Goal: Task Accomplishment & Management: Use online tool/utility

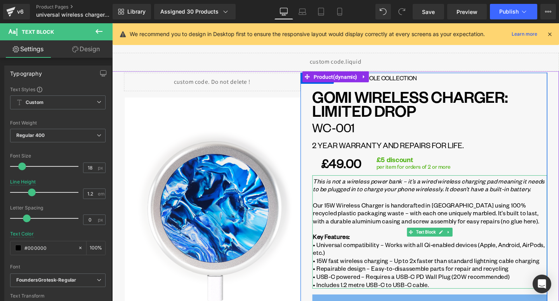
scroll to position [55, 0]
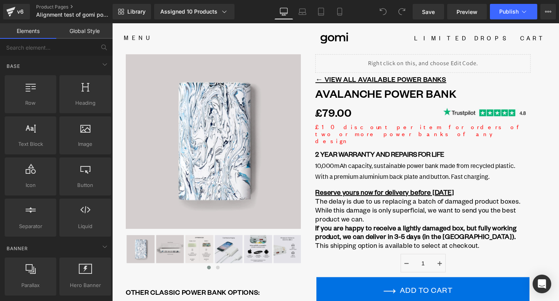
click at [463, 196] on u "Reserve yours now for delivery before [DATE]" at bounding box center [399, 200] width 146 height 9
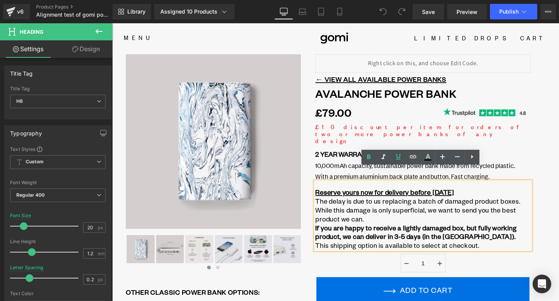
click at [446, 190] on div "Reserve yours now for delivery before 6th October The delay is due to us replac…" at bounding box center [439, 226] width 226 height 72
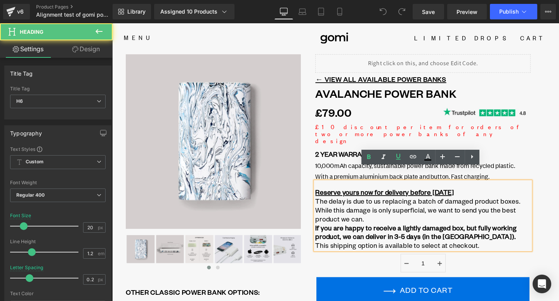
click at [482, 190] on div "Reserve yours now for delivery before 6th October The delay is due to us replac…" at bounding box center [439, 226] width 226 height 72
click at [494, 196] on h6 "Reserve yours now for delivery before [DATE]" at bounding box center [439, 200] width 226 height 9
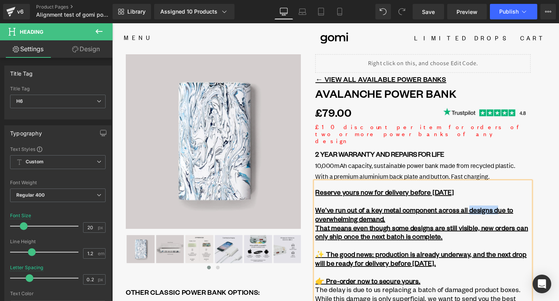
drag, startPoint x: 512, startPoint y: 206, endPoint x: 485, endPoint y: 208, distance: 27.2
click at [485, 215] on u "We’ve run out of a key metal component across all designs due to overwhelming d…" at bounding box center [430, 224] width 208 height 18
click at [502, 215] on u "We’ve run out of a key metal component across all Due ue to overwhelming demand." at bounding box center [422, 224] width 192 height 18
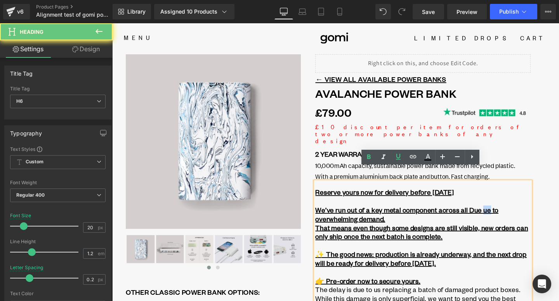
click at [502, 215] on u "We’ve run out of a key metal component across all Due ue to overwhelming demand." at bounding box center [422, 224] width 192 height 18
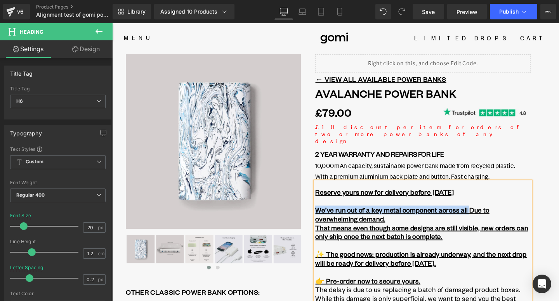
drag, startPoint x: 326, startPoint y: 205, endPoint x: 484, endPoint y: 208, distance: 157.2
click at [484, 215] on u "We’ve run out of a key metal component across all Due to overwhelming demand." at bounding box center [417, 224] width 183 height 18
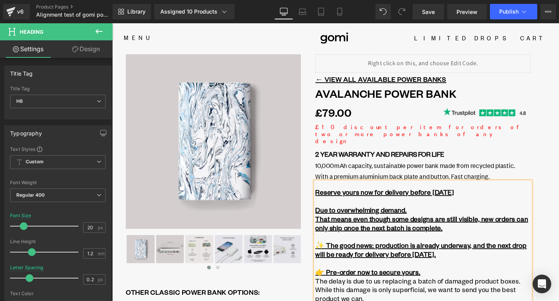
click at [452, 215] on h6 "Due to overwhelming demand." at bounding box center [439, 219] width 226 height 9
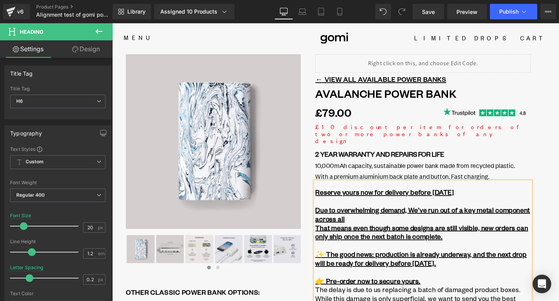
click at [428, 215] on u "Due to overwhelming demand, We’ve run out of a key metal component across all" at bounding box center [438, 224] width 225 height 18
click at [422, 215] on h6 "Due to overwhelming demand, we’ve run out of a key metal component across all" at bounding box center [439, 224] width 226 height 19
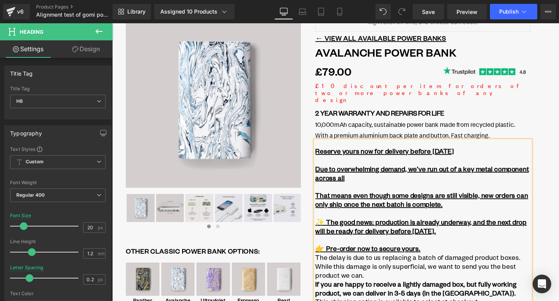
scroll to position [46, 0]
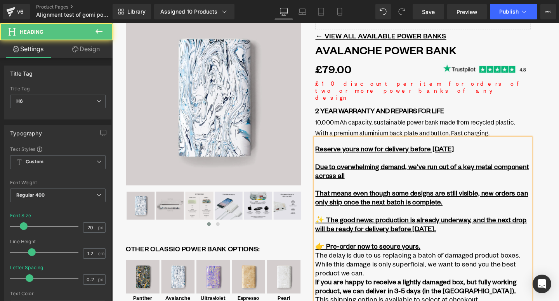
click at [416, 199] on u "That means even though some designs are still visible, new orders can only ship…" at bounding box center [438, 206] width 224 height 18
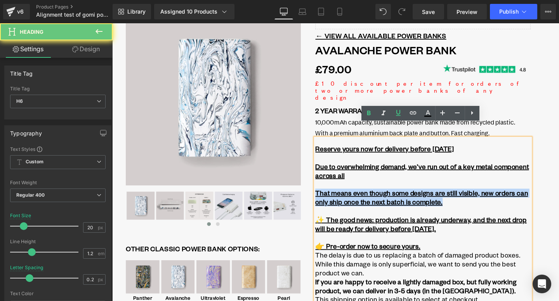
click at [416, 199] on u "That means even though some designs are still visible, new orders can only ship…" at bounding box center [438, 206] width 224 height 18
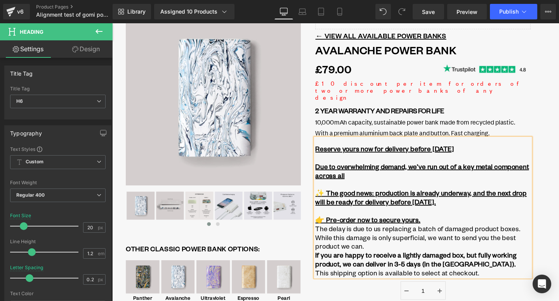
click at [430, 197] on u "✨ The good news: production is already underway, and the next drop will be read…" at bounding box center [437, 206] width 222 height 18
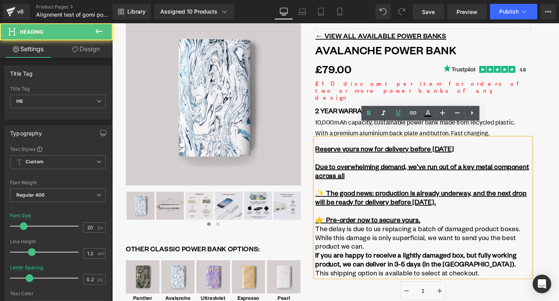
click at [448, 200] on u "✨ The good news: production is already underway, and the next drop will be read…" at bounding box center [437, 206] width 222 height 18
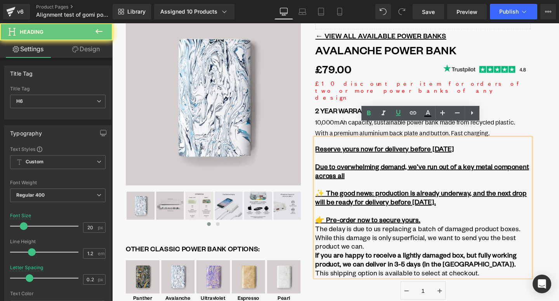
click at [489, 197] on u "✨ The good news: production is already underway, and the next drop will be read…" at bounding box center [437, 206] width 222 height 18
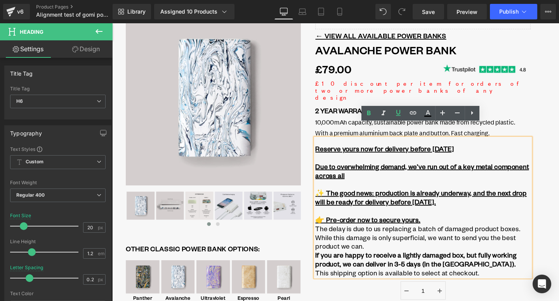
click at [506, 197] on u "✨ The good news: production is already underway, and the next drop will be read…" at bounding box center [437, 206] width 222 height 18
click at [513, 197] on u "✨ The good news: production is already underway, and the next drop will be read…" at bounding box center [437, 206] width 222 height 18
click at [502, 197] on h6 "✨ The good news: production is already underway, and the next drop will be read…" at bounding box center [439, 206] width 226 height 19
click at [386, 197] on u "✨ The good news: production is already underway, and the next drop will be read…" at bounding box center [437, 206] width 222 height 18
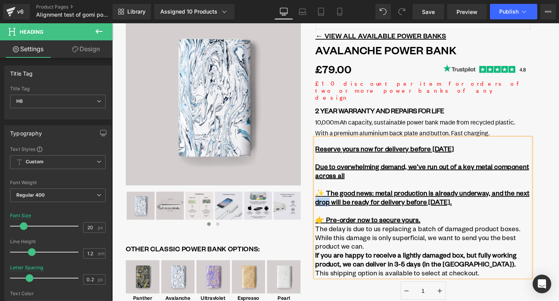
drag, startPoint x: 326, startPoint y: 199, endPoint x: 339, endPoint y: 198, distance: 13.2
click at [339, 198] on u "✨ The good news: metal production is already underway, and the next drop will b…" at bounding box center [438, 206] width 225 height 18
drag, startPoint x: 478, startPoint y: 200, endPoint x: 328, endPoint y: 163, distance: 154.3
click at [328, 163] on div "Reserve yours now for delivery before 6th October Due to overwhelming demand, w…" at bounding box center [439, 217] width 226 height 146
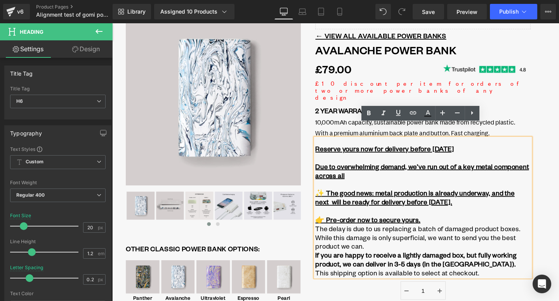
click at [369, 188] on h6 at bounding box center [439, 192] width 226 height 9
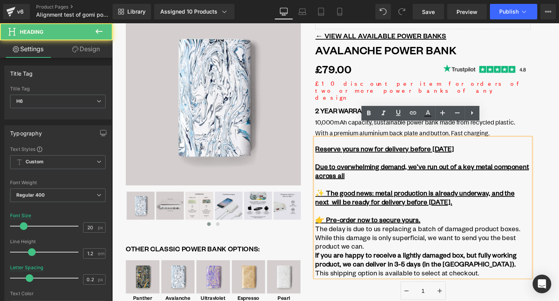
click at [415, 188] on h6 at bounding box center [439, 192] width 226 height 9
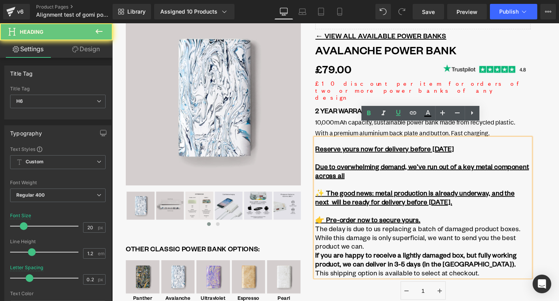
click at [466, 197] on u "✨ The good news: metal production is already underway, and the next will be rea…" at bounding box center [430, 206] width 209 height 18
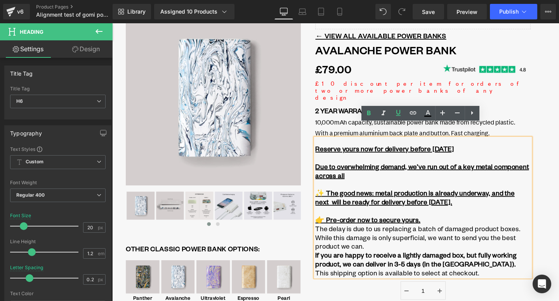
click at [489, 197] on h6 "✨ The good news: metal production is already underway, and the next will be rea…" at bounding box center [439, 206] width 226 height 19
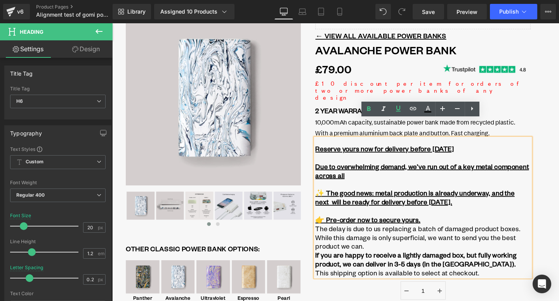
scroll to position [52, 0]
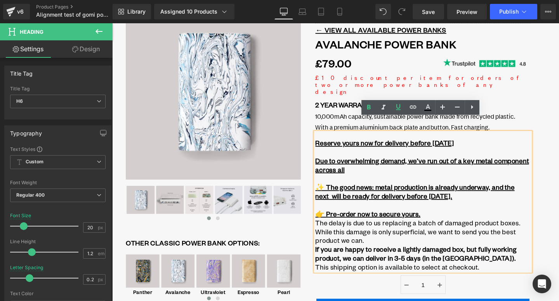
click at [420, 144] on u "Reserve yours now for delivery before [DATE]" at bounding box center [399, 148] width 146 height 9
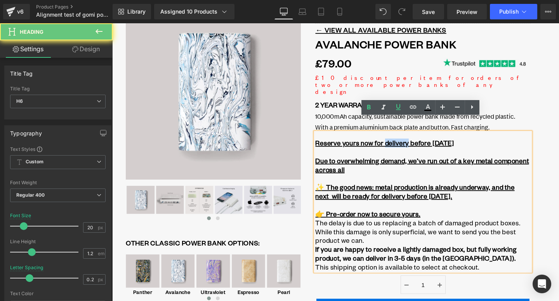
click at [420, 144] on u "Reserve yours now for delivery before [DATE]" at bounding box center [399, 148] width 146 height 9
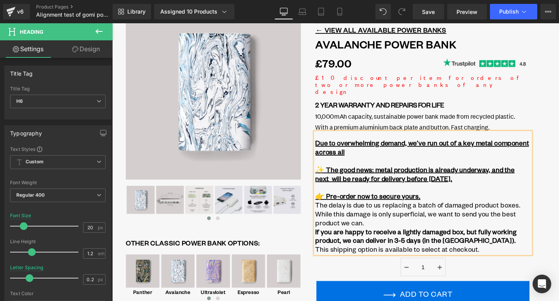
click at [444, 144] on h6 "Due to overwhelming demand, we’ve run out of a key metal component across all" at bounding box center [439, 153] width 226 height 19
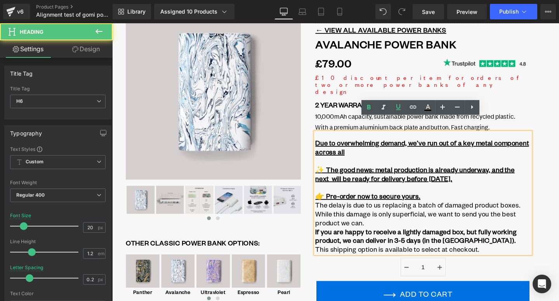
click at [467, 172] on h6 "✨ The good news: metal production is already underway, and the next will be rea…" at bounding box center [439, 181] width 226 height 19
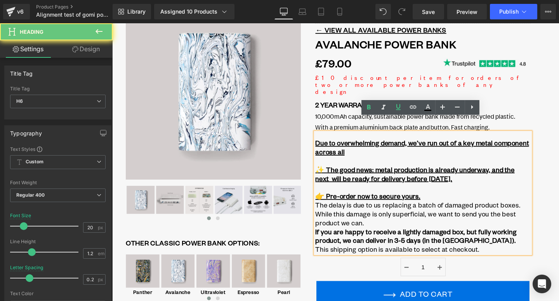
click at [485, 210] on h6 "The delay is due to us replacing a batch of damaged product boxes." at bounding box center [439, 214] width 226 height 9
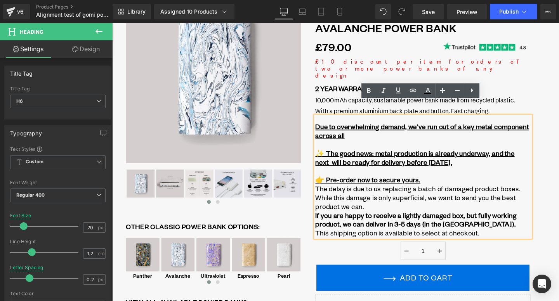
scroll to position [70, 0]
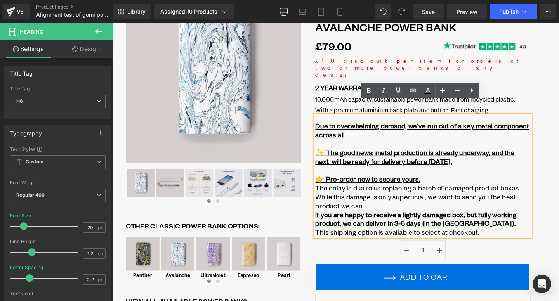
click at [460, 201] on h6 "While this damage is only superficial, we want to send you the best product we …" at bounding box center [439, 210] width 226 height 19
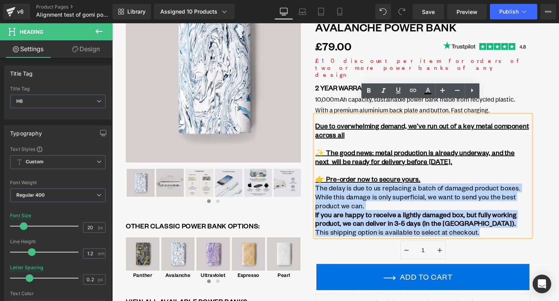
drag, startPoint x: 518, startPoint y: 227, endPoint x: 317, endPoint y: 185, distance: 204.9
click at [317, 185] on div "Liquid ← VIEW ALL AVAILABLE POWER BANKS Text Block Avalanche Power Bank (P) Tit…" at bounding box center [438, 237] width 257 height 503
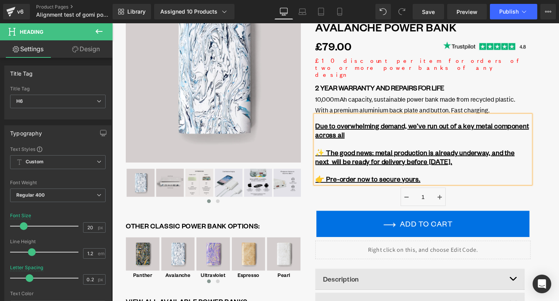
click at [446, 173] on h6 at bounding box center [439, 177] width 226 height 9
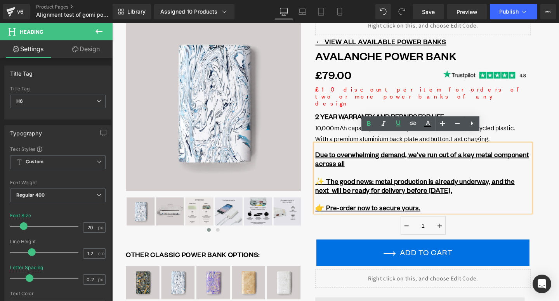
scroll to position [30, 0]
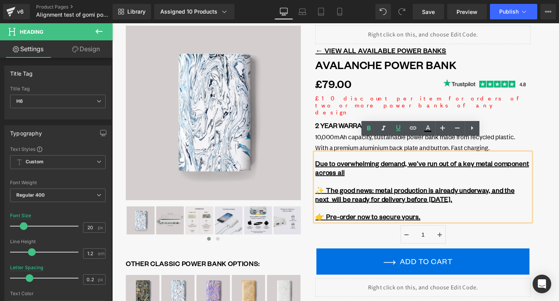
click at [458, 222] on h6 "👉 Pre-order now to secure yours." at bounding box center [439, 226] width 226 height 9
click at [466, 213] on h6 at bounding box center [439, 217] width 226 height 9
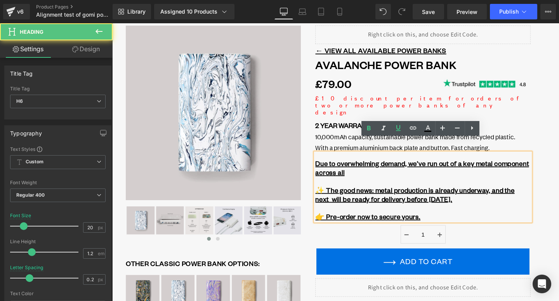
click at [425, 185] on h6 at bounding box center [439, 189] width 226 height 9
drag, startPoint x: 466, startPoint y: 214, endPoint x: 442, endPoint y: 201, distance: 26.8
click at [442, 201] on div "Due to overwhelming demand, we’ve run out of a key metal component across all ✨…" at bounding box center [439, 196] width 226 height 72
click at [483, 194] on h6 "✨ The good news: metal production is already underway, and the next will be rea…" at bounding box center [439, 203] width 226 height 19
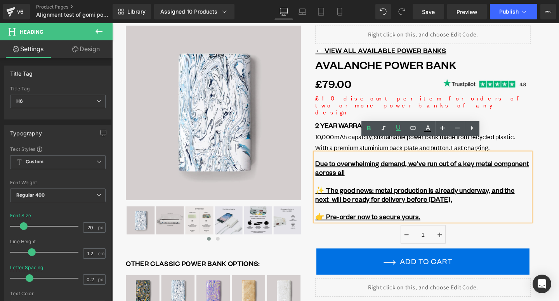
drag, startPoint x: 475, startPoint y: 196, endPoint x: 312, endPoint y: 156, distance: 167.4
click at [312, 156] on div "Liquid ← VIEW ALL AVAILABLE POWER BANKS Text Block Avalanche Power Bank (P) Tit…" at bounding box center [438, 249] width 257 height 447
click at [395, 127] on icon at bounding box center [398, 127] width 9 height 9
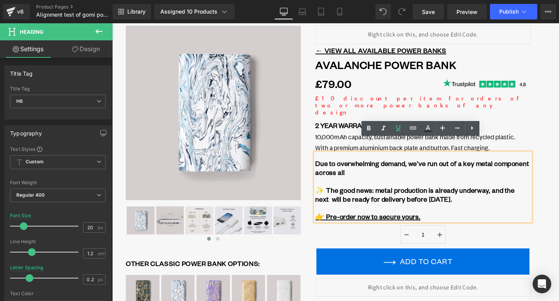
click at [424, 166] on h6 "Due to overwhelming demand, we’ve run out of a key metal component across all" at bounding box center [439, 175] width 226 height 19
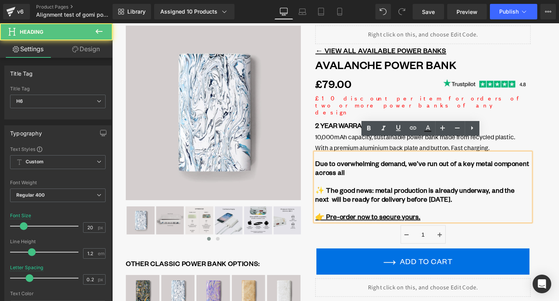
click at [451, 194] on strong "✨ The good news: metal production is already underway, and the next will be rea…" at bounding box center [430, 203] width 209 height 18
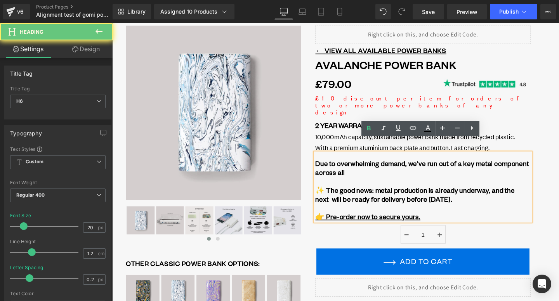
click at [451, 194] on strong "✨ The good news: metal production is already underway, and the next will be rea…" at bounding box center [430, 203] width 209 height 18
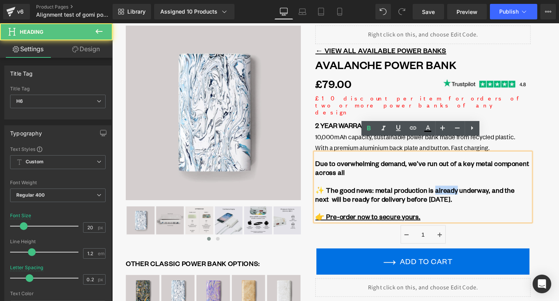
click at [451, 194] on strong "✨ The good news: metal production is already underway, and the next will be rea…" at bounding box center [430, 203] width 209 height 18
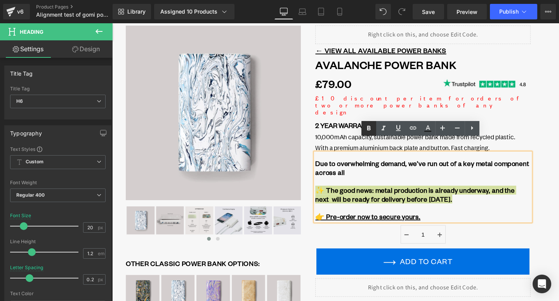
click at [364, 124] on link at bounding box center [368, 128] width 15 height 15
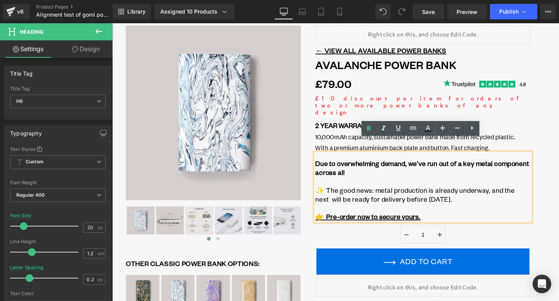
click at [401, 166] on h6 "Due to overwhelming demand, we’ve run out of a key metal component across all" at bounding box center [439, 175] width 226 height 19
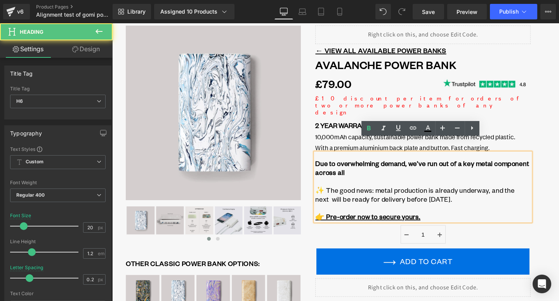
click at [428, 185] on h6 at bounding box center [439, 189] width 226 height 9
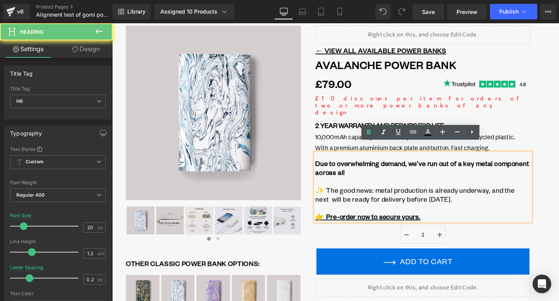
scroll to position [19, 0]
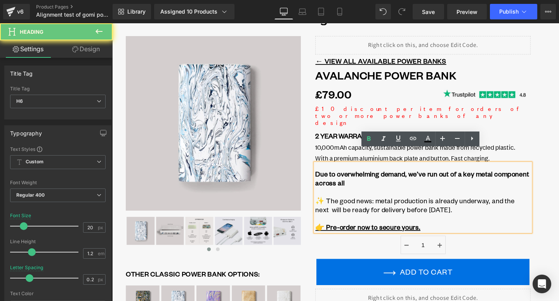
click at [469, 196] on h6 at bounding box center [439, 200] width 226 height 9
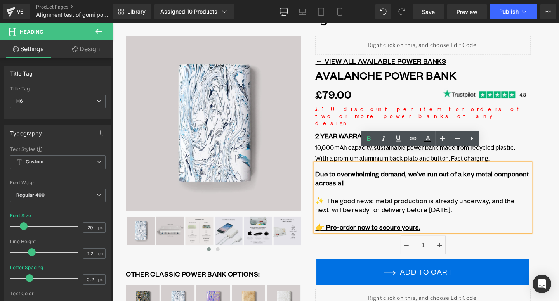
click at [499, 205] on h6 "✨ The good news: metal production is already underway, and the next will be rea…" at bounding box center [439, 214] width 226 height 19
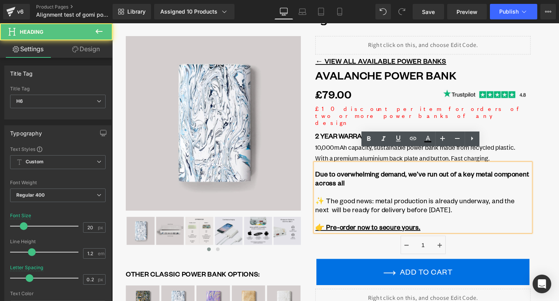
click at [507, 224] on h6 at bounding box center [439, 228] width 226 height 9
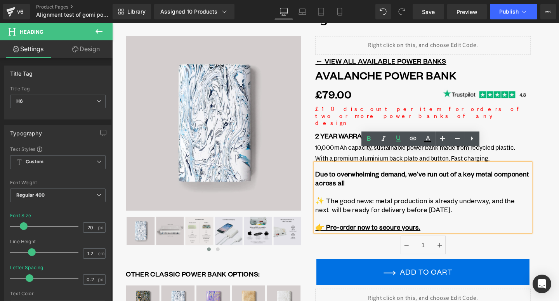
click at [508, 233] on h6 "👉 Pre-order now to secure yours." at bounding box center [439, 237] width 226 height 9
click at [513, 233] on h6 "👉 Pre-order now to secure yours." at bounding box center [439, 237] width 226 height 9
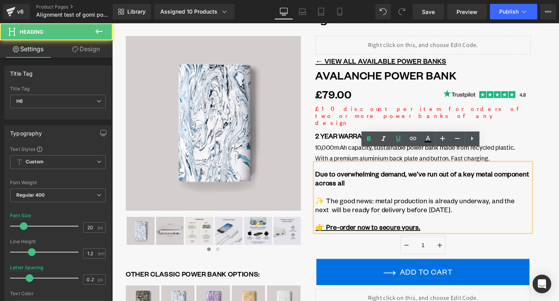
click at [516, 224] on h6 at bounding box center [439, 228] width 226 height 9
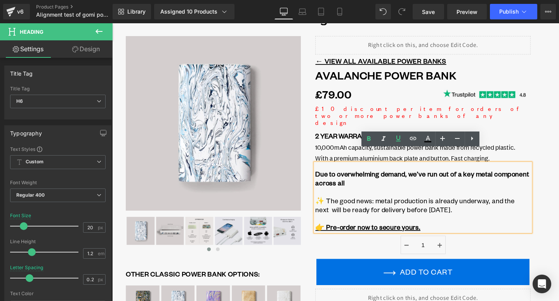
click at [558, 191] on div "Liquid ← VIEW ALL AVAILABLE POWER BANKS Text Block Avalanche Power Bank (P) Tit…" at bounding box center [438, 260] width 257 height 447
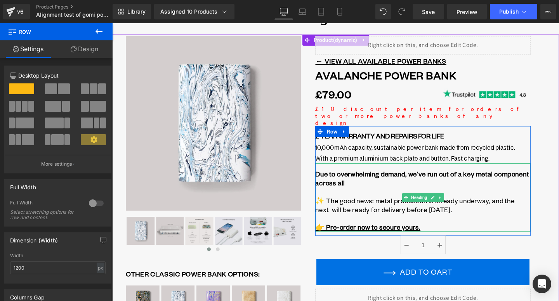
click at [396, 177] on h6 "Due to overwhelming demand, we’ve run out of a key metal component across all" at bounding box center [439, 186] width 226 height 19
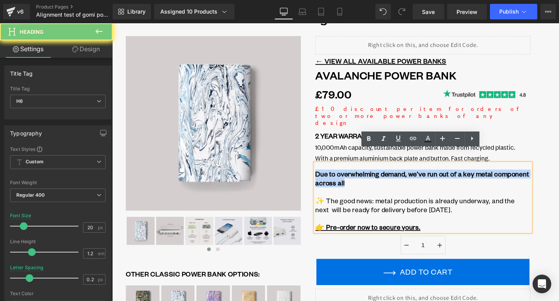
click at [396, 177] on h6 "Due to overwhelming demand, we’ve run out of a key metal component across all" at bounding box center [439, 186] width 226 height 19
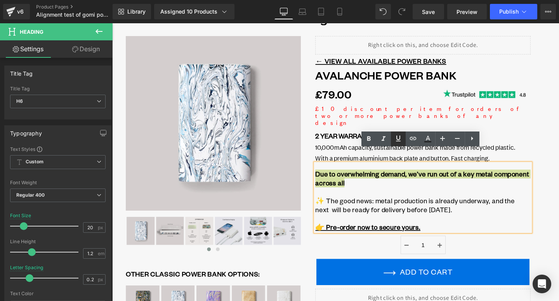
click at [398, 140] on icon at bounding box center [398, 139] width 5 height 6
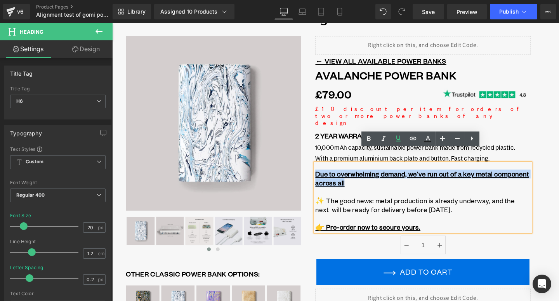
click at [428, 196] on h6 at bounding box center [439, 200] width 226 height 9
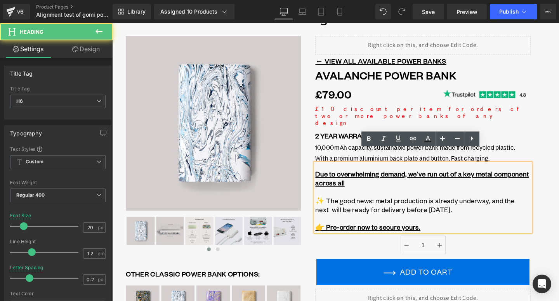
click at [473, 205] on h6 "✨ The good news: metal production is already underway, and the next will be rea…" at bounding box center [439, 214] width 226 height 19
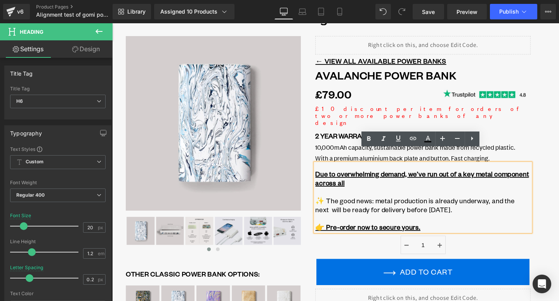
click at [558, 220] on div "Liquid ← VIEW ALL AVAILABLE POWER BANKS Text Block Avalanche Power Bank (P) Tit…" at bounding box center [438, 260] width 257 height 447
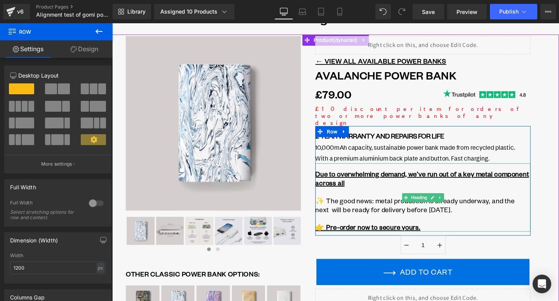
click at [357, 178] on h6 "Due to overwhelming demand, we’ve run out of a key metal component across all" at bounding box center [439, 186] width 226 height 19
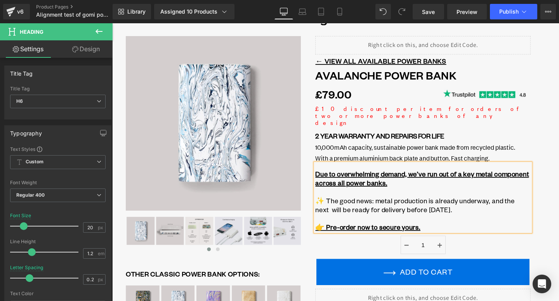
click at [558, 214] on div "Liquid ← VIEW ALL AVAILABLE POWER BANKS Text Block Avalanche Power Bank (P) Tit…" at bounding box center [438, 260] width 257 height 447
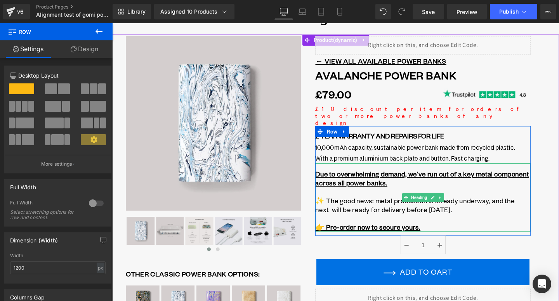
click at [525, 205] on h6 "✨ The good news: metal production is already underway, and the next will be rea…" at bounding box center [439, 214] width 226 height 19
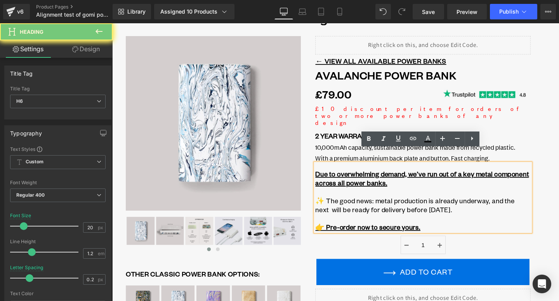
click at [542, 205] on h6 "✨ The good news: metal production is already underway, and the next will be rea…" at bounding box center [439, 214] width 226 height 19
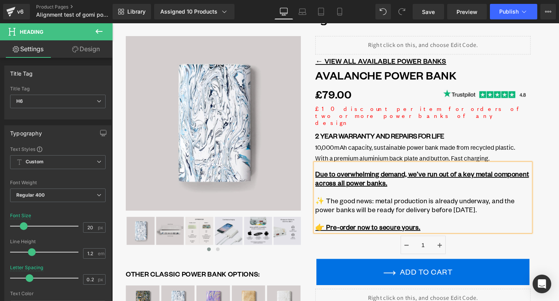
click at [546, 205] on h6 "✨ The good news: metal production is already underway, and the power banks will…" at bounding box center [439, 214] width 226 height 19
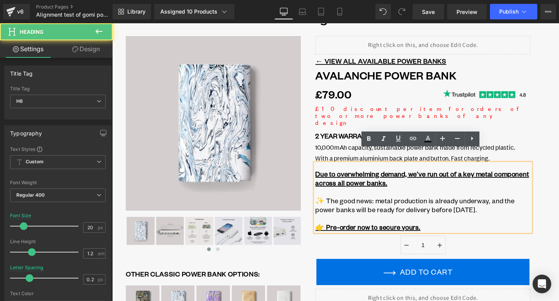
click at [558, 231] on div "‹" at bounding box center [347, 264] width 466 height 455
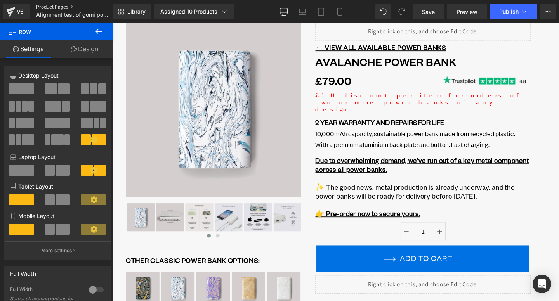
scroll to position [22, 0]
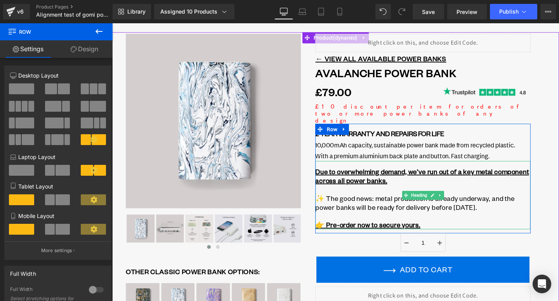
click at [374, 231] on u "👉 Pre-order now to secure yours." at bounding box center [381, 235] width 110 height 9
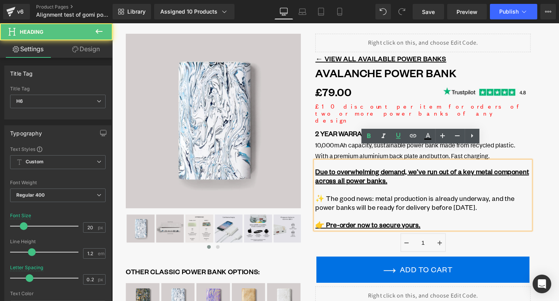
click at [368, 231] on u "👉 Pre-order now to secure yours." at bounding box center [381, 235] width 110 height 9
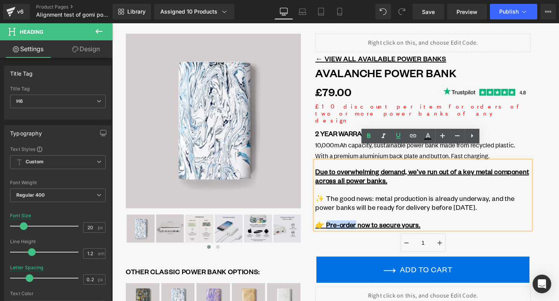
drag, startPoint x: 366, startPoint y: 220, endPoint x: 337, endPoint y: 222, distance: 29.5
click at [337, 231] on u "👉 Pre-order now to secure yours." at bounding box center [381, 235] width 110 height 9
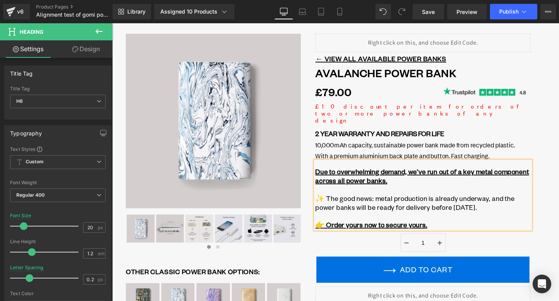
click at [462, 231] on h6 "👉 Order yours now to secure yours." at bounding box center [439, 235] width 226 height 9
click at [558, 225] on div "Liquid ← VIEW ALL AVAILABLE POWER BANKS Text Block Avalanche Power Bank (P) Tit…" at bounding box center [438, 257] width 257 height 447
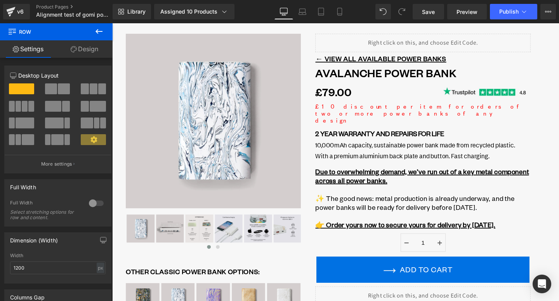
scroll to position [17, 0]
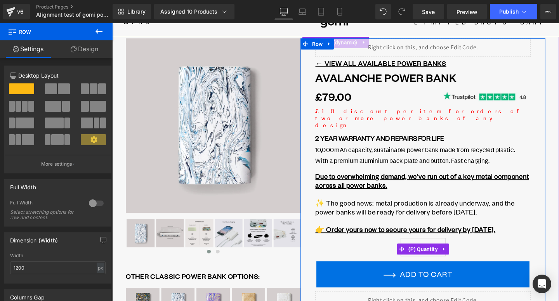
click at [492, 252] on div "1" at bounding box center [439, 260] width 226 height 23
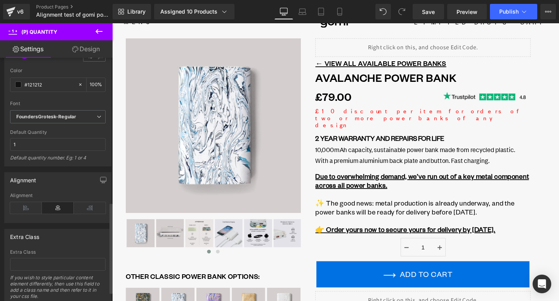
scroll to position [412, 0]
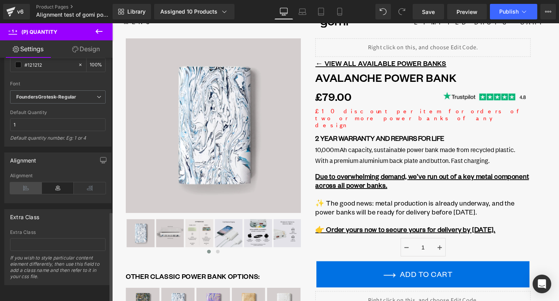
click at [31, 182] on icon at bounding box center [26, 188] width 32 height 12
click at [63, 182] on icon at bounding box center [58, 188] width 32 height 12
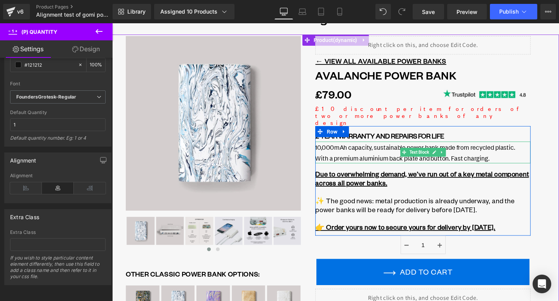
scroll to position [15, 0]
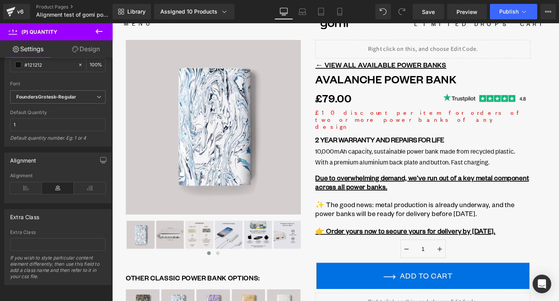
click at [343, 20] on div "Library Assigned 10 Products Product Preview Avalanche Power Bank Espresso Powe…" at bounding box center [336, 11] width 446 height 23
drag, startPoint x: 343, startPoint y: 17, endPoint x: 130, endPoint y: 112, distance: 233.0
click at [343, 17] on link "Mobile" at bounding box center [339, 12] width 19 height 16
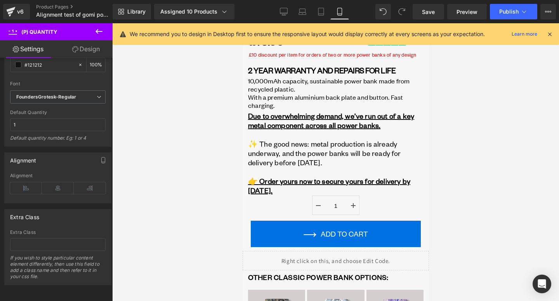
scroll to position [305, 0]
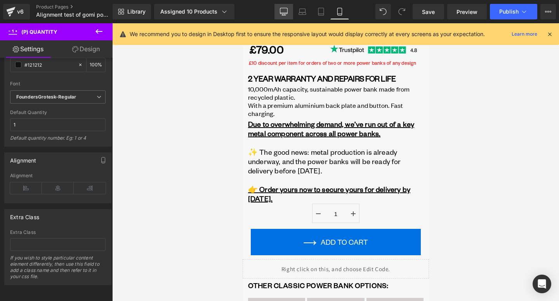
drag, startPoint x: 289, startPoint y: 18, endPoint x: 246, endPoint y: 142, distance: 131.7
click at [289, 18] on link "Desktop" at bounding box center [283, 12] width 19 height 16
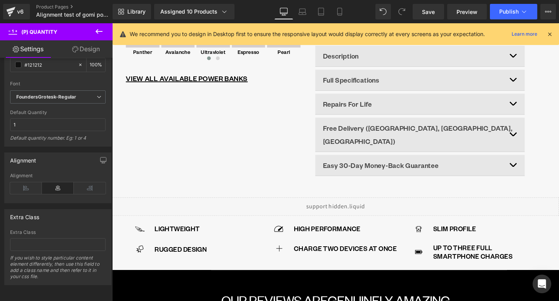
scroll to position [48, 0]
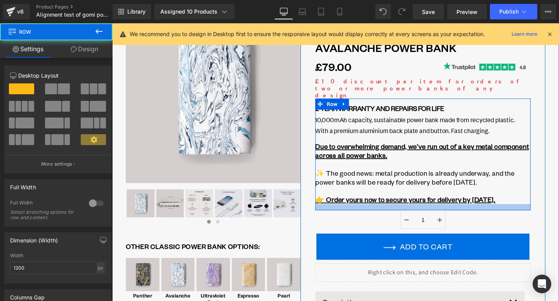
click at [507, 213] on div at bounding box center [439, 216] width 226 height 7
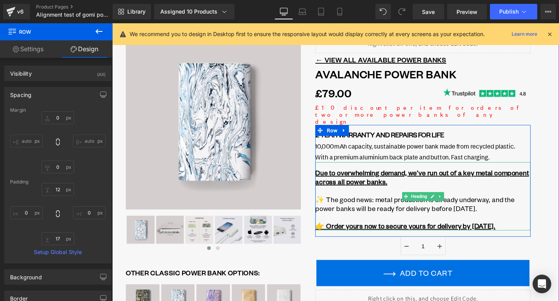
scroll to position [20, 0]
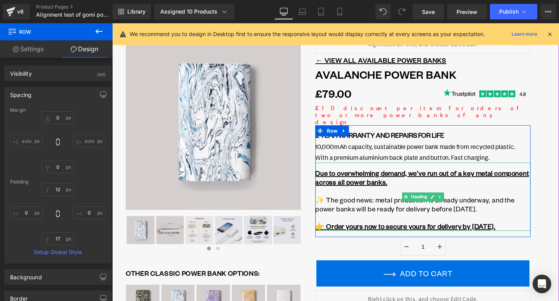
click at [383, 205] on h6 "✨ The good news: metal production is already underway, and the power banks will…" at bounding box center [439, 214] width 226 height 19
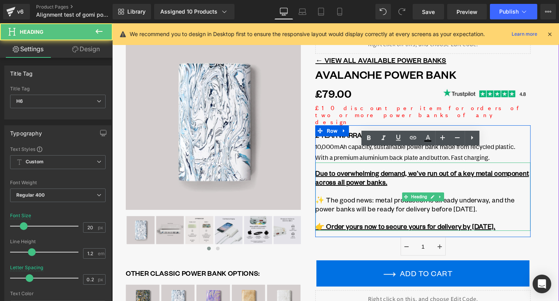
click at [398, 205] on h6 "✨ The good news: metal production is already underway, and the power banks will…" at bounding box center [439, 214] width 226 height 19
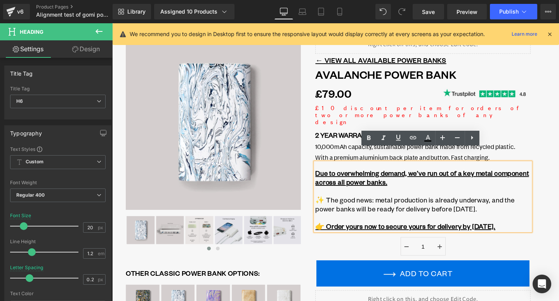
click at [355, 177] on u "Due to overwhelming demand, we’ve run out of a key metal component across all p…" at bounding box center [438, 186] width 224 height 18
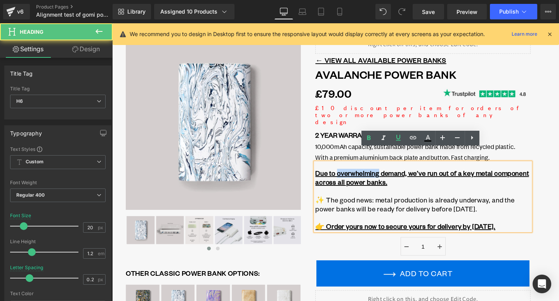
click at [355, 177] on u "Due to overwhelming demand, we’ve run out of a key metal component across all p…" at bounding box center [438, 186] width 224 height 18
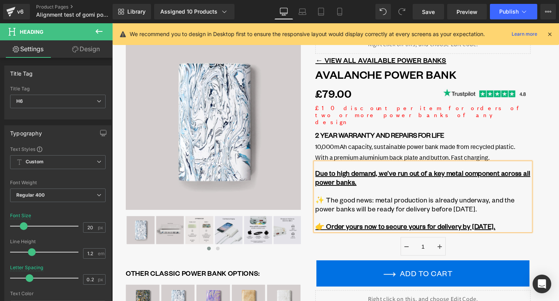
click at [430, 195] on h6 at bounding box center [439, 199] width 226 height 9
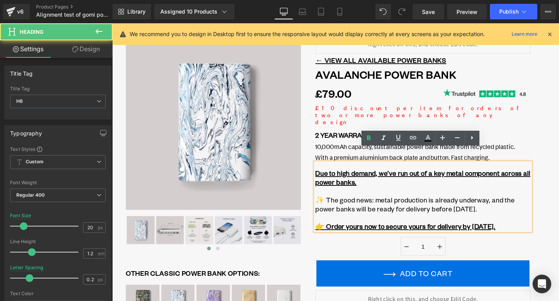
click at [463, 195] on h6 at bounding box center [439, 199] width 226 height 9
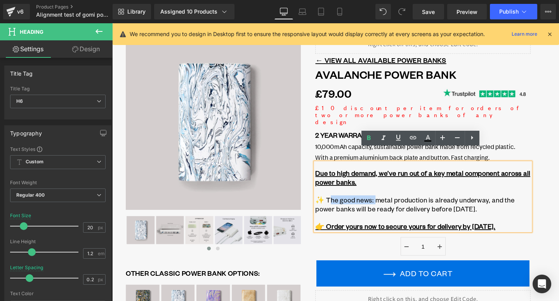
drag, startPoint x: 385, startPoint y: 194, endPoint x: 340, endPoint y: 198, distance: 45.2
click at [340, 205] on h6 "✨ The good news: metal production is already underway, and the power banks will…" at bounding box center [439, 214] width 226 height 19
click at [387, 205] on h6 "✨ The good news: metal production is already underway, and the power banks will…" at bounding box center [439, 214] width 226 height 19
drag, startPoint x: 527, startPoint y: 223, endPoint x: 326, endPoint y: 163, distance: 209.5
click at [326, 170] on div "Due to high demand, we’ve run out of a key metal component across all power ban…" at bounding box center [439, 206] width 226 height 72
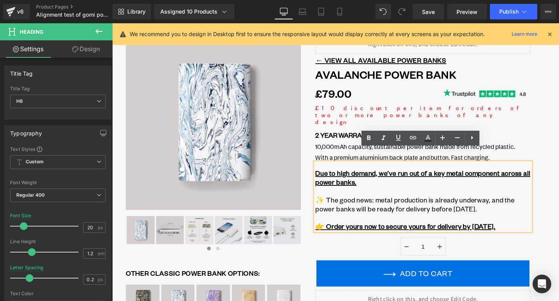
copy div "Due to high demand, we’ve run out of a key metal component across all power ban…"
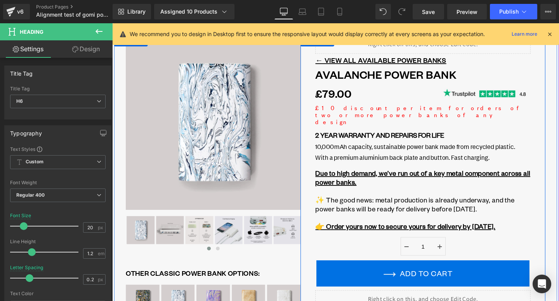
click at [319, 221] on div "Liquid ← VIEW ALL AVAILABLE POWER BANKS Text Block Avalanche Power Bank (P) Tit…" at bounding box center [438, 260] width 257 height 449
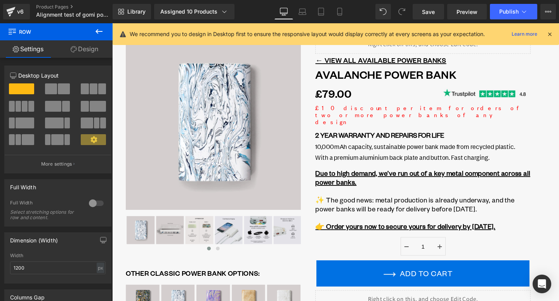
click at [449, 206] on h6 "✨ The good news: metal production is already underway, and the power banks will…" at bounding box center [439, 214] width 226 height 19
click at [486, 232] on u "👉 Order yours now to secure yours for delivery by 6th October." at bounding box center [420, 236] width 189 height 9
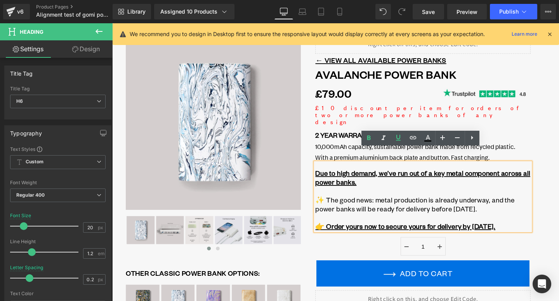
drag, startPoint x: 532, startPoint y: 225, endPoint x: 327, endPoint y: 167, distance: 213.8
click at [327, 170] on div "Due to high demand, we’ve run out of a key metal component across all power ban…" at bounding box center [439, 206] width 226 height 72
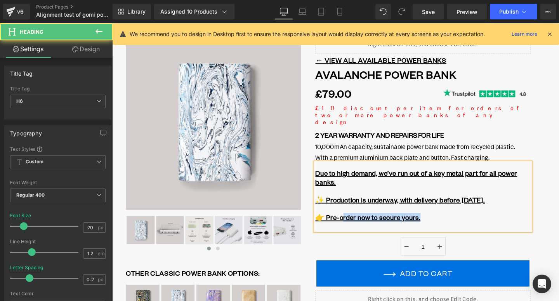
drag, startPoint x: 351, startPoint y: 214, endPoint x: 324, endPoint y: 214, distance: 26.8
click at [326, 214] on div "Due to high demand, we’ve run out of a key metal part for all power banks. ✨ Pr…" at bounding box center [439, 206] width 226 height 72
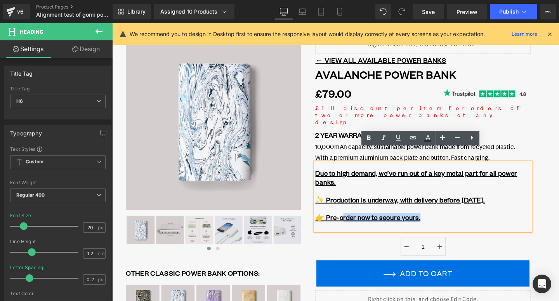
click at [344, 223] on u "👉 Pre-order now to secure yours." at bounding box center [381, 227] width 110 height 9
drag, startPoint x: 352, startPoint y: 214, endPoint x: 327, endPoint y: 214, distance: 25.6
click at [327, 223] on u "👉 Pre-order now to secure yours." at bounding box center [381, 227] width 110 height 9
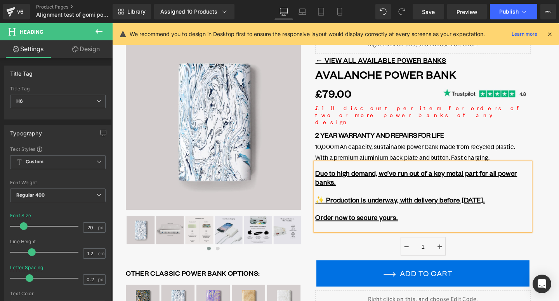
click at [335, 205] on u "✨ Production is underway, with delivery before 6th October." at bounding box center [415, 209] width 178 height 9
click at [422, 223] on h6 "Order now to secure yours." at bounding box center [439, 227] width 226 height 9
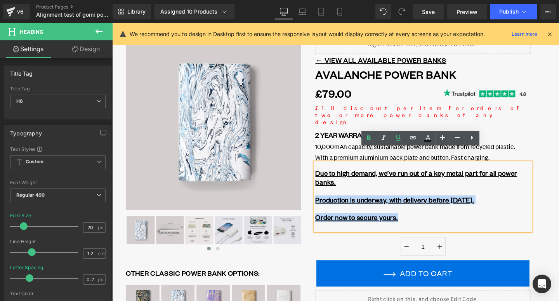
drag, startPoint x: 427, startPoint y: 212, endPoint x: 327, endPoint y: 192, distance: 101.6
click at [327, 192] on div "Due to high demand, we’ve run out of a key metal part for all power banks. Prod…" at bounding box center [439, 206] width 226 height 72
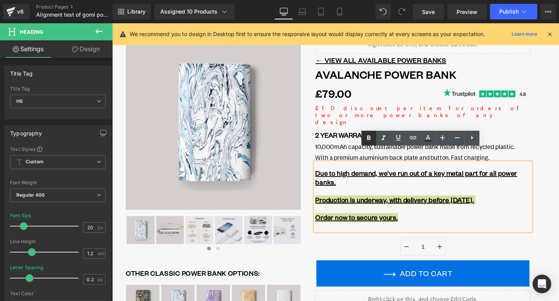
click at [365, 134] on icon at bounding box center [368, 138] width 9 height 9
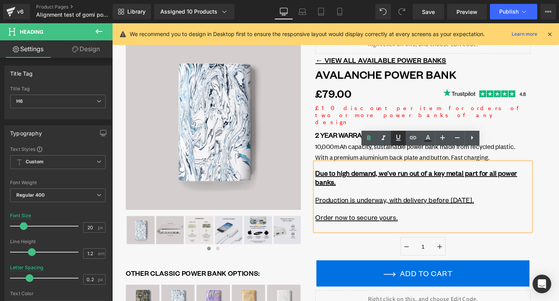
click at [401, 134] on icon at bounding box center [398, 137] width 9 height 9
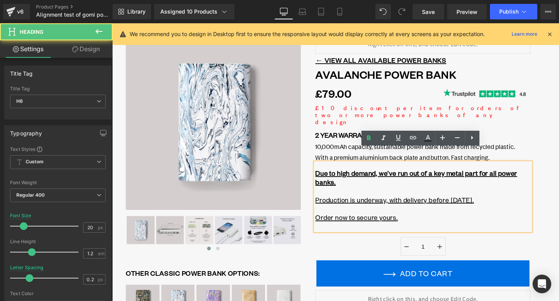
click at [419, 214] on h6 at bounding box center [439, 218] width 226 height 9
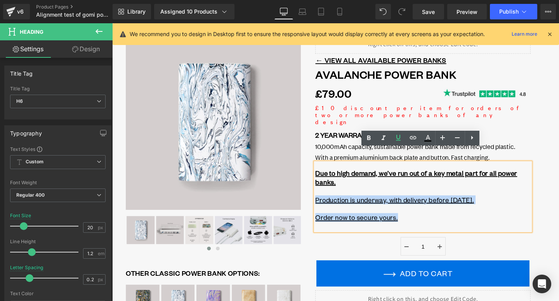
drag, startPoint x: 419, startPoint y: 217, endPoint x: 326, endPoint y: 192, distance: 96.0
click at [326, 192] on div "Due to high demand, we’ve run out of a key metal part for all power banks. Prod…" at bounding box center [439, 206] width 226 height 72
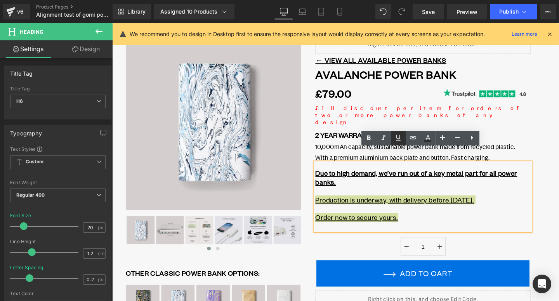
click at [396, 139] on icon at bounding box center [398, 137] width 9 height 9
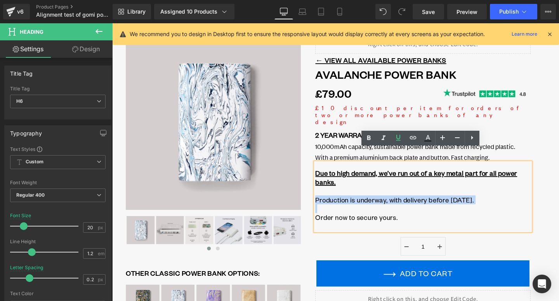
click at [428, 177] on u "Due to high demand, we’ve run out of a key metal part for all power banks." at bounding box center [432, 186] width 212 height 18
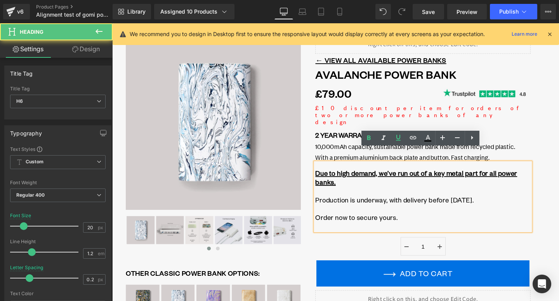
click at [451, 205] on h6 "Production is underway, with delivery before [DATE]." at bounding box center [439, 209] width 226 height 9
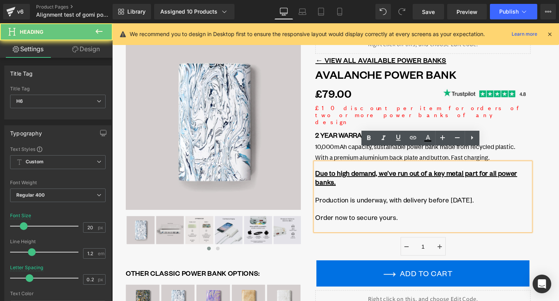
click at [468, 223] on h6 "Order now to secure yours." at bounding box center [439, 227] width 226 height 9
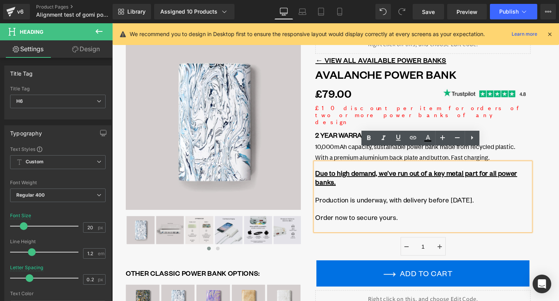
click at [454, 223] on h6 "Order now to secure yours." at bounding box center [439, 227] width 226 height 9
click at [378, 233] on div "2 YEAR WARRANTY AND REPAIRS FOR LIFE Heading 10,000mAh capacity, sustainable po…" at bounding box center [439, 190] width 226 height 118
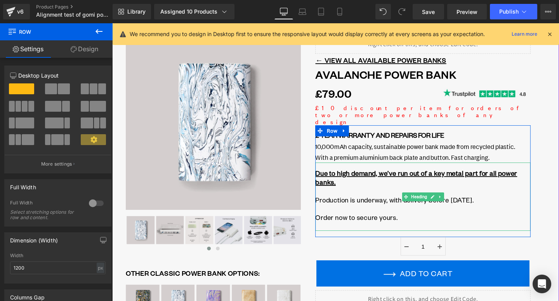
click at [403, 232] on h6 at bounding box center [439, 236] width 226 height 9
click at [384, 223] on h6 "Order now to secure yours." at bounding box center [439, 227] width 226 height 9
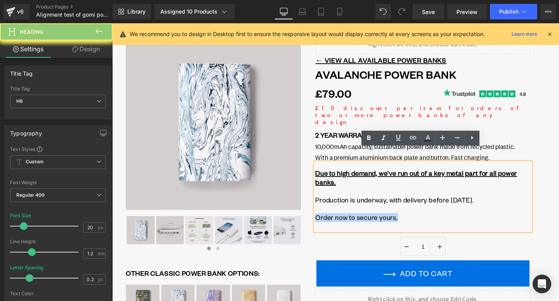
click at [391, 223] on h6 "Order now to secure yours." at bounding box center [439, 227] width 226 height 9
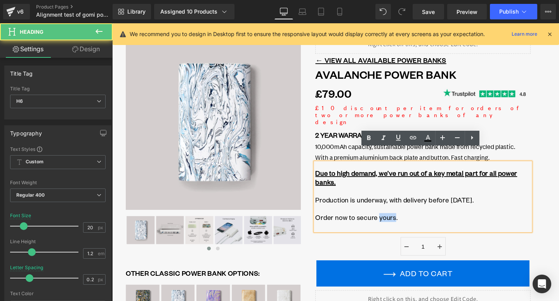
click at [391, 223] on h6 "Order now to secure yours." at bounding box center [439, 227] width 226 height 9
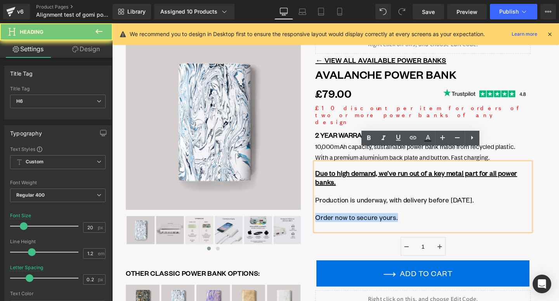
click at [391, 223] on h6 "Order now to secure yours." at bounding box center [439, 227] width 226 height 9
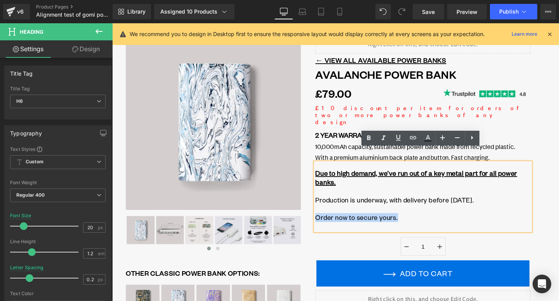
click at [391, 223] on h6 "Order now to secure yours." at bounding box center [439, 227] width 226 height 9
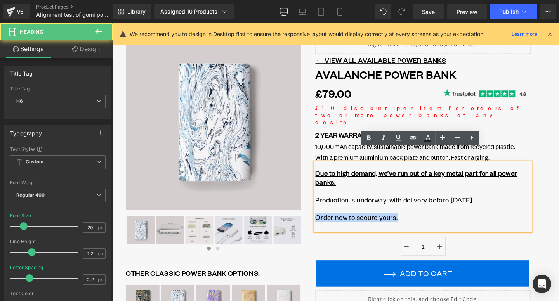
click at [391, 223] on h6 "Order now to secure yours." at bounding box center [439, 227] width 226 height 9
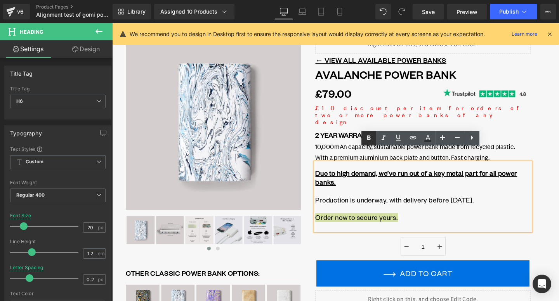
click at [372, 141] on icon at bounding box center [368, 138] width 9 height 9
click at [398, 139] on icon at bounding box center [398, 137] width 9 height 9
click at [387, 223] on strong "Order now to secure yours." at bounding box center [369, 227] width 87 height 9
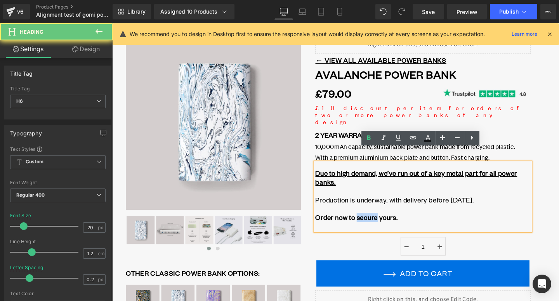
click at [387, 223] on strong "Order now to secure yours." at bounding box center [369, 227] width 87 height 9
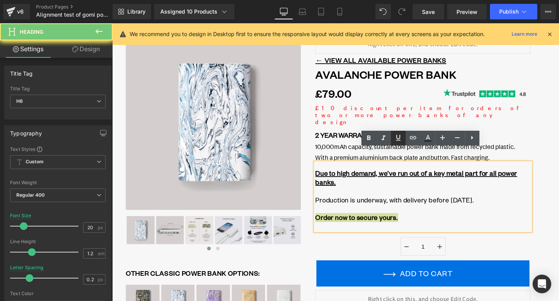
click at [399, 145] on link at bounding box center [398, 138] width 15 height 15
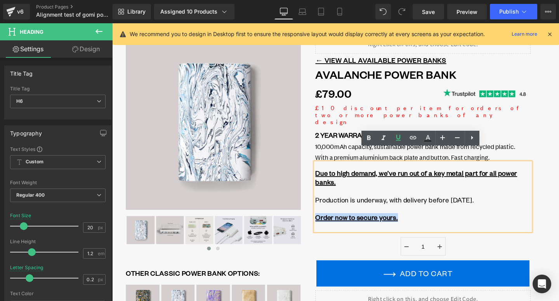
click at [419, 195] on h6 at bounding box center [439, 199] width 226 height 9
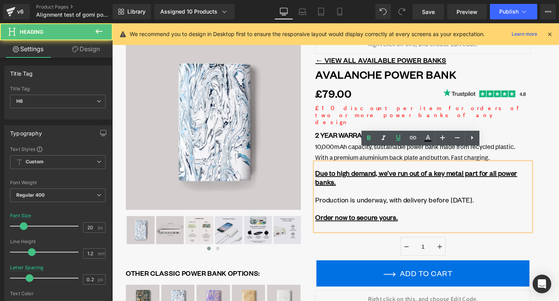
click at [439, 214] on h6 at bounding box center [439, 218] width 226 height 9
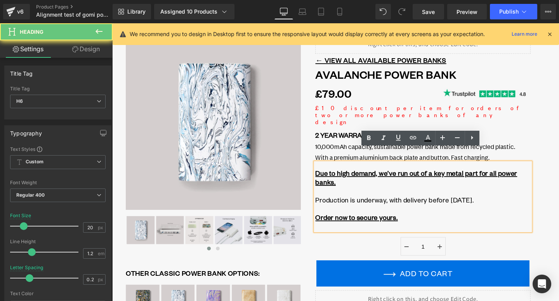
click at [470, 223] on h6 "Order now to secure yours." at bounding box center [439, 227] width 226 height 9
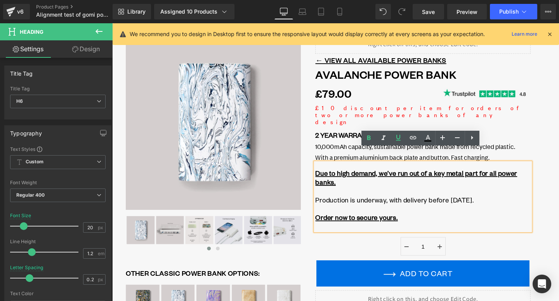
click at [370, 248] on div "1" at bounding box center [439, 259] width 226 height 23
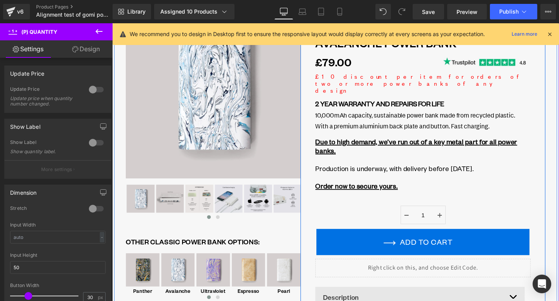
scroll to position [71, 0]
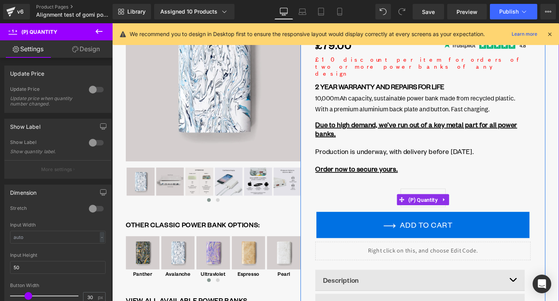
click at [393, 197] on div "1" at bounding box center [439, 208] width 226 height 23
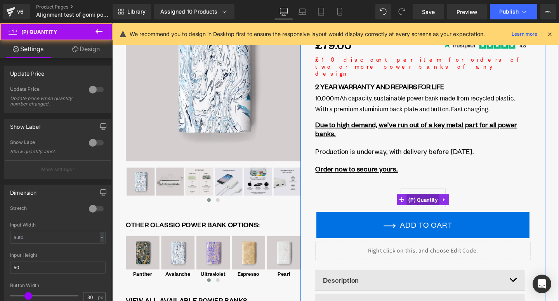
click at [439, 203] on span "(P) Quantity" at bounding box center [438, 209] width 35 height 12
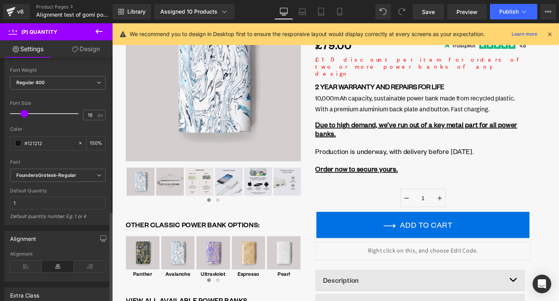
scroll to position [412, 0]
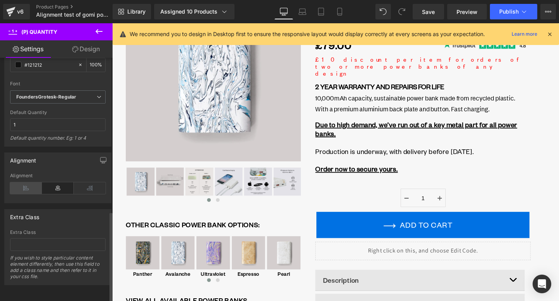
click at [25, 186] on icon at bounding box center [26, 188] width 32 height 12
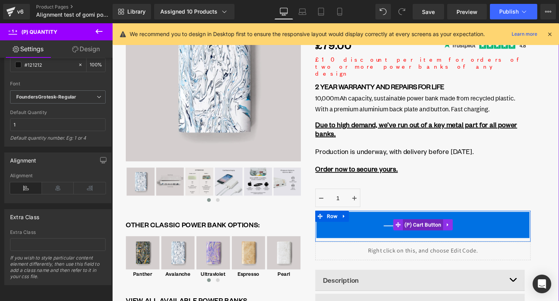
click at [428, 229] on span "(P) Cart Button" at bounding box center [439, 235] width 43 height 12
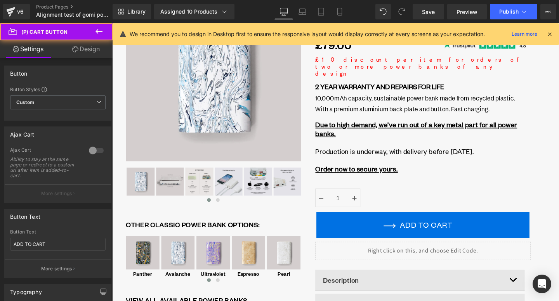
click at [96, 50] on link "Design" at bounding box center [86, 48] width 56 height 17
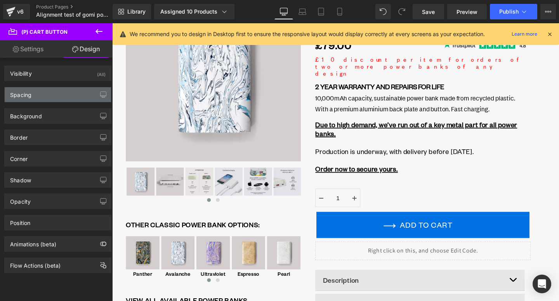
click at [41, 92] on div "Spacing" at bounding box center [58, 94] width 106 height 15
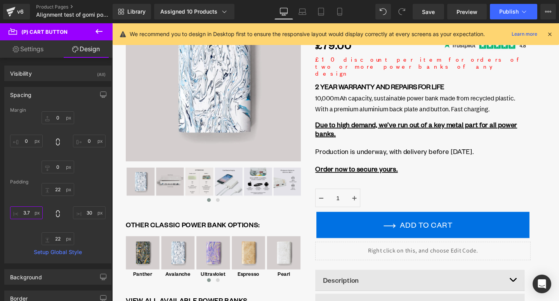
click at [28, 213] on input "text" at bounding box center [26, 212] width 33 height 13
type input "0"
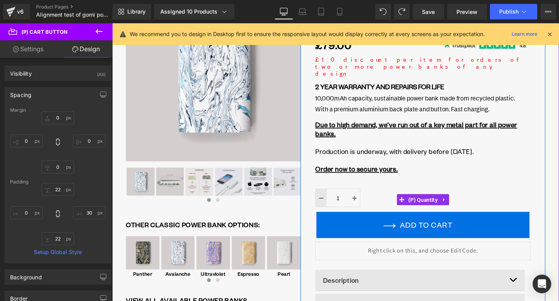
click at [327, 198] on link at bounding box center [332, 207] width 12 height 19
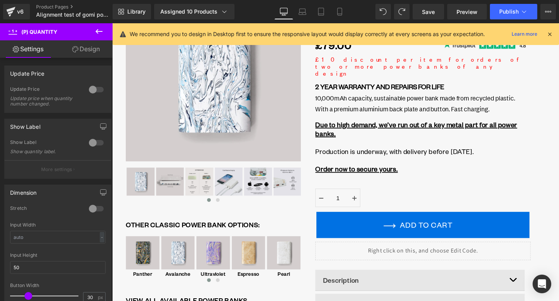
click at [91, 48] on link "Design" at bounding box center [86, 48] width 56 height 17
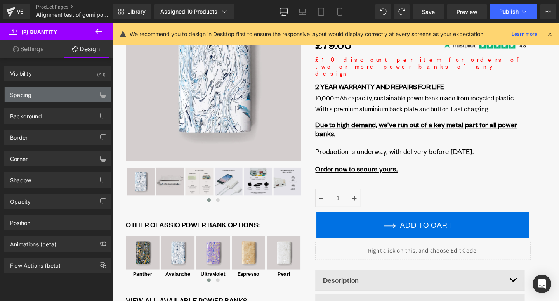
click at [53, 96] on div "Spacing" at bounding box center [58, 94] width 106 height 15
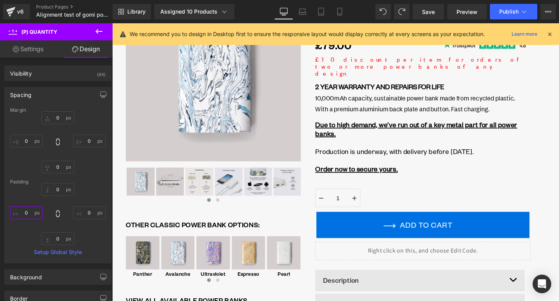
click at [31, 208] on input "0" at bounding box center [26, 212] width 33 height 13
type input "3"
click at [25, 143] on input "0" at bounding box center [26, 141] width 33 height 13
type input "3.7"
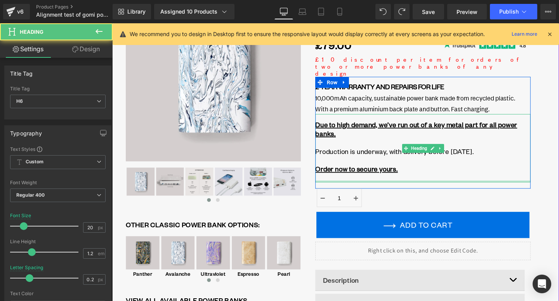
click at [403, 189] on div at bounding box center [439, 190] width 226 height 2
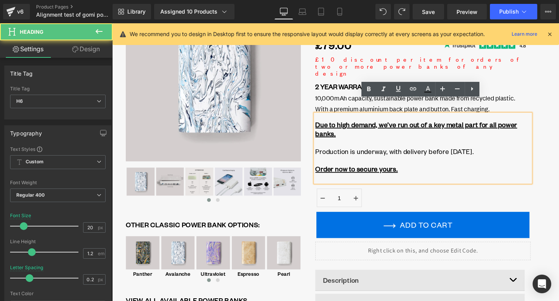
click at [406, 180] on div "2 YEAR WARRANTY AND REPAIRS FOR LIFE Heading 10,000mAh capacity, sustainable po…" at bounding box center [439, 139] width 226 height 118
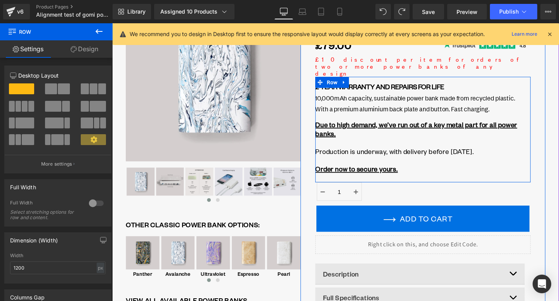
drag, startPoint x: 411, startPoint y: 178, endPoint x: 407, endPoint y: 171, distance: 7.6
click at [407, 171] on div "2 YEAR WARRANTY AND REPAIRS FOR LIFE Heading 10,000mAh capacity, sustainable po…" at bounding box center [439, 135] width 226 height 111
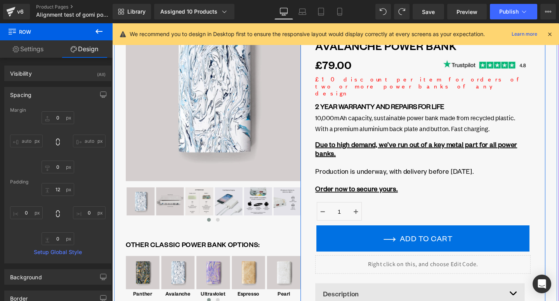
scroll to position [45, 0]
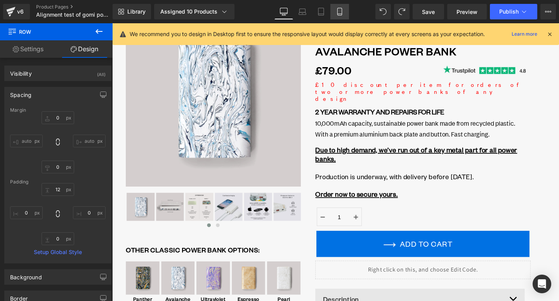
drag, startPoint x: 337, startPoint y: 12, endPoint x: 136, endPoint y: 71, distance: 209.5
click at [337, 12] on icon at bounding box center [340, 12] width 8 height 8
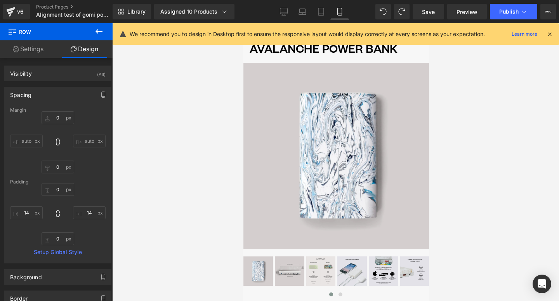
scroll to position [283, 0]
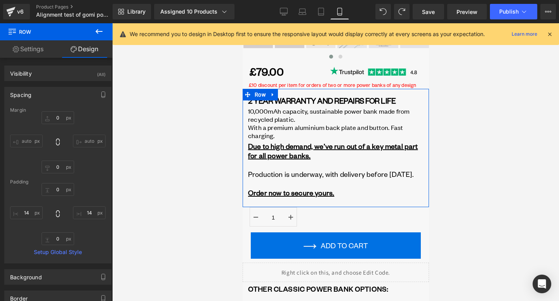
click at [27, 138] on input "auto" at bounding box center [26, 141] width 33 height 13
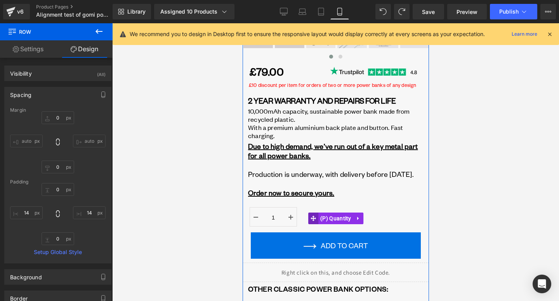
click at [310, 222] on icon at bounding box center [312, 219] width 5 height 6
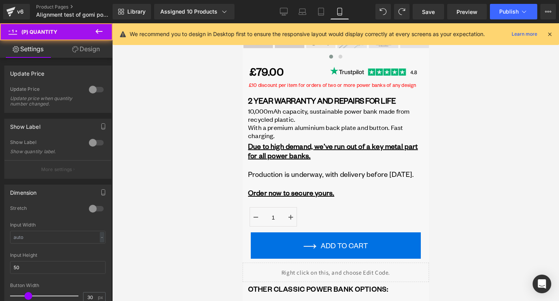
click at [92, 49] on link "Design" at bounding box center [86, 48] width 56 height 17
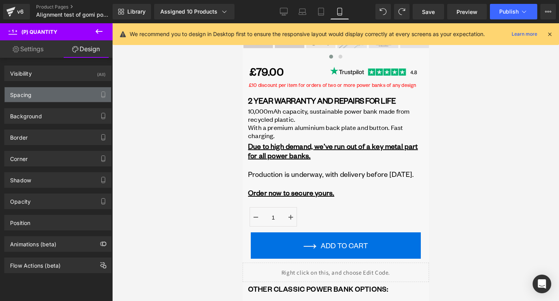
click at [61, 93] on div "Spacing" at bounding box center [58, 94] width 106 height 15
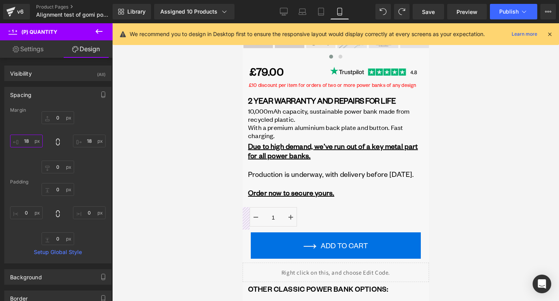
click at [28, 143] on input "text" at bounding box center [26, 141] width 33 height 13
click at [31, 136] on input "text" at bounding box center [26, 141] width 33 height 13
type input "21"
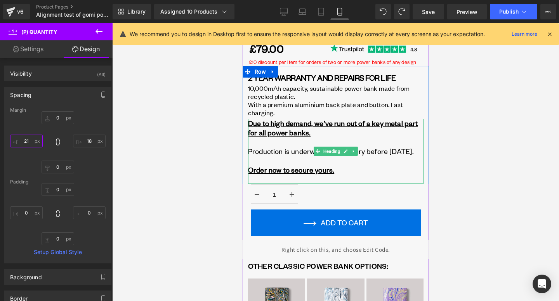
scroll to position [307, 0]
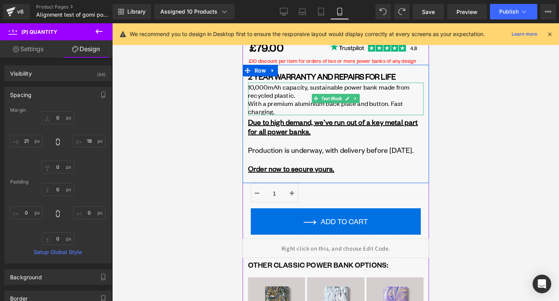
click at [371, 102] on span "With a premium aluminium back plate and button. Fast charging." at bounding box center [325, 107] width 155 height 17
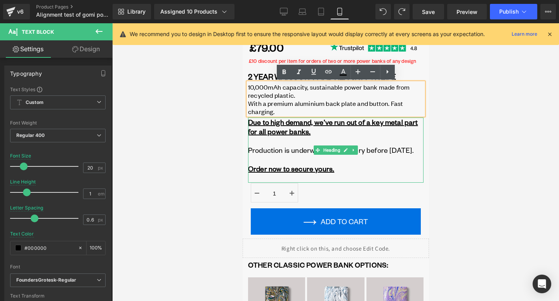
click at [365, 137] on h6 at bounding box center [335, 140] width 175 height 9
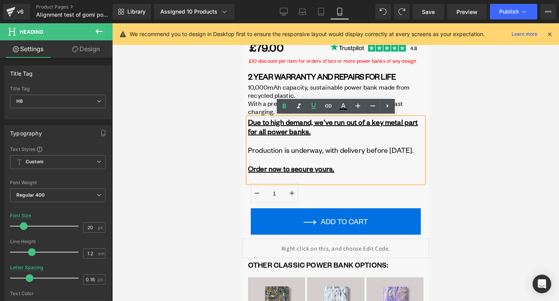
scroll to position [304, 0]
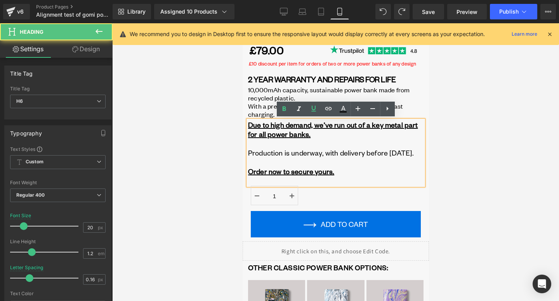
click at [362, 127] on u "Due to high demand, we’ve run out of a key metal part for all power banks." at bounding box center [333, 129] width 170 height 18
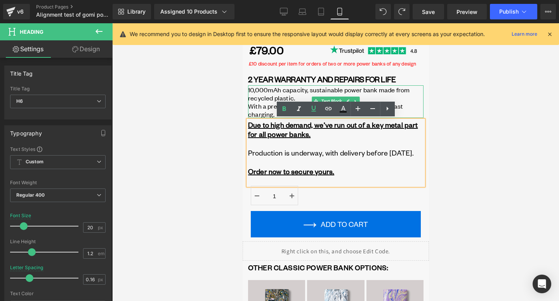
click at [410, 92] on div "10,000mAh capacity, sustainable power bank made from recycled plastic." at bounding box center [335, 93] width 175 height 16
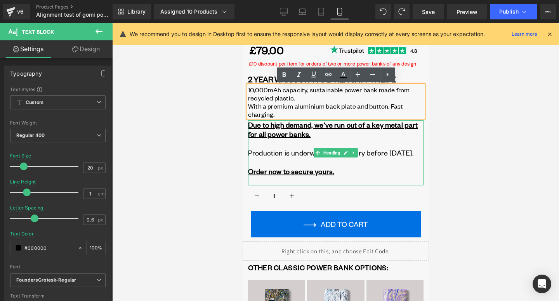
click at [393, 150] on h6 "Production is underway, with delivery before [DATE]." at bounding box center [335, 152] width 175 height 9
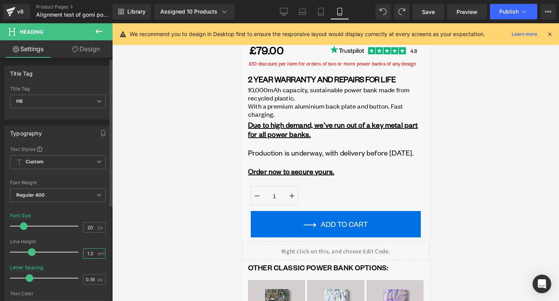
click at [92, 253] on input "1.2" at bounding box center [90, 254] width 14 height 10
type input "1"
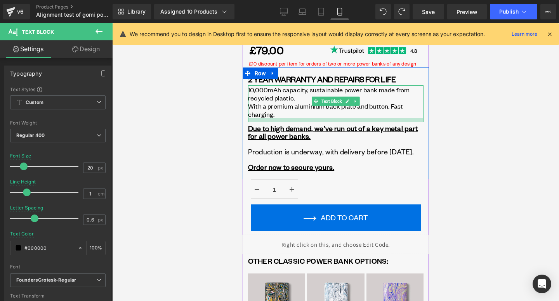
drag, startPoint x: 339, startPoint y: 116, endPoint x: 339, endPoint y: 120, distance: 4.3
click at [339, 120] on div at bounding box center [335, 120] width 175 height 4
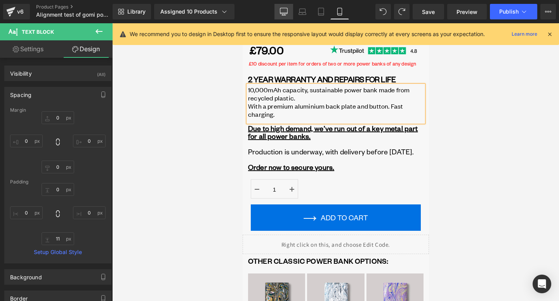
drag, startPoint x: 286, startPoint y: 10, endPoint x: 314, endPoint y: 89, distance: 84.1
click at [286, 10] on icon at bounding box center [284, 12] width 8 height 8
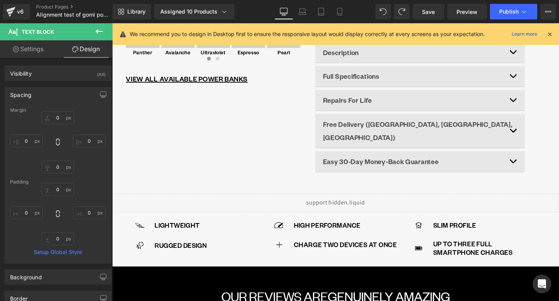
scroll to position [67, 0]
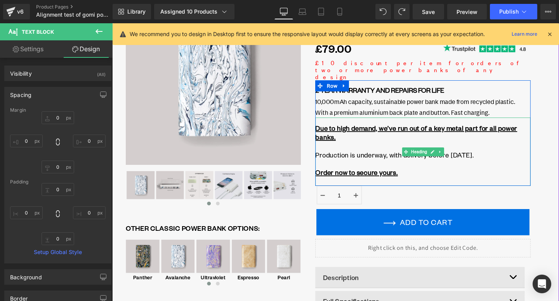
click at [424, 131] on h6 "Due to high demand, we’ve run out of a key metal part for all power banks." at bounding box center [439, 138] width 226 height 19
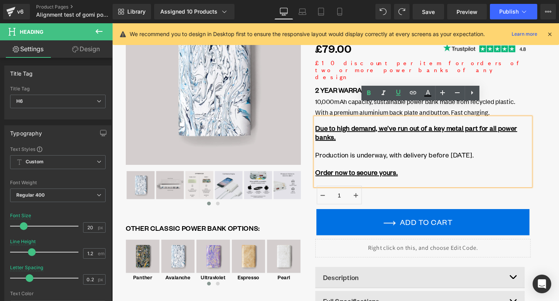
click at [366, 101] on span "10,000mAh capacity, sustainable power bank made from recycled plastic." at bounding box center [431, 105] width 210 height 9
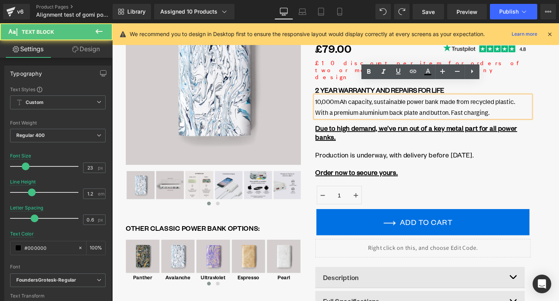
click at [380, 148] on h6 at bounding box center [439, 152] width 226 height 9
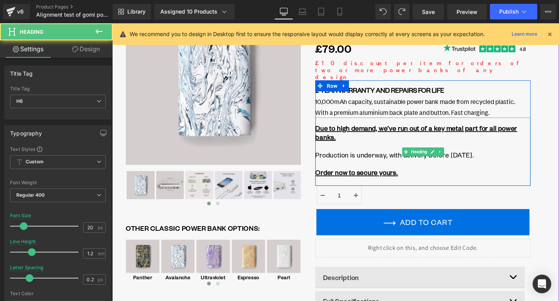
click at [340, 129] on u "Due to high demand, we’ve run out of a key metal part for all power banks." at bounding box center [432, 138] width 212 height 18
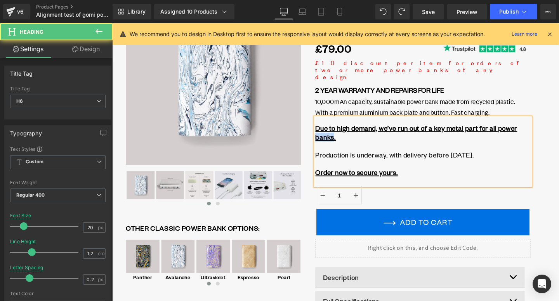
click at [340, 129] on u "Due to high demand, we’ve run out of a key metal part for all power banks." at bounding box center [432, 138] width 212 height 18
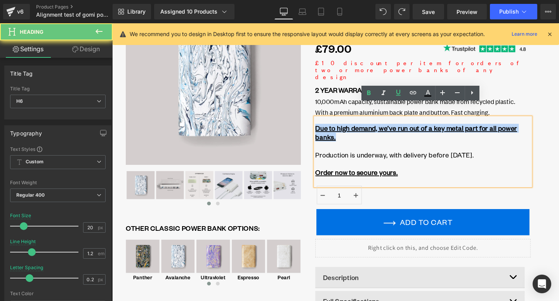
click at [340, 129] on u "Due to high demand, we’ve run out of a key metal part for all power banks." at bounding box center [432, 138] width 212 height 18
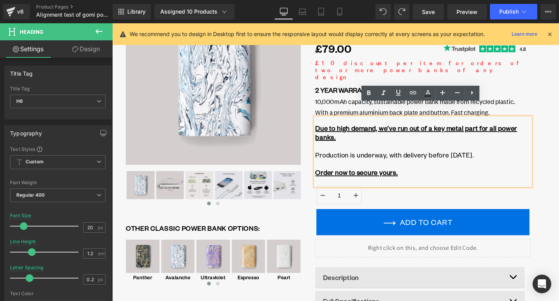
click at [377, 148] on h6 at bounding box center [439, 152] width 226 height 9
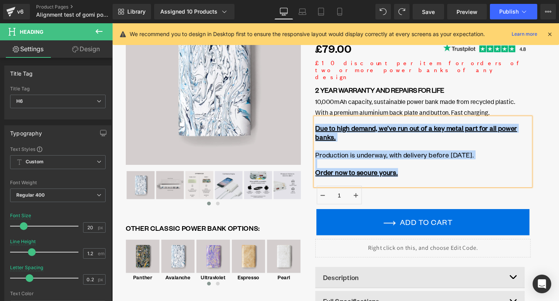
click at [377, 129] on u "Due to high demand, we’ve run out of a key metal part for all power banks." at bounding box center [432, 138] width 212 height 18
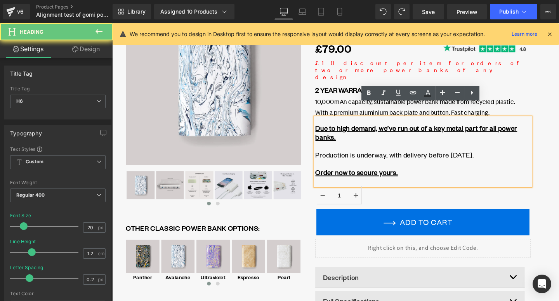
click at [377, 129] on u "Due to high demand, we’ve run out of a key metal part for all power banks." at bounding box center [432, 138] width 212 height 18
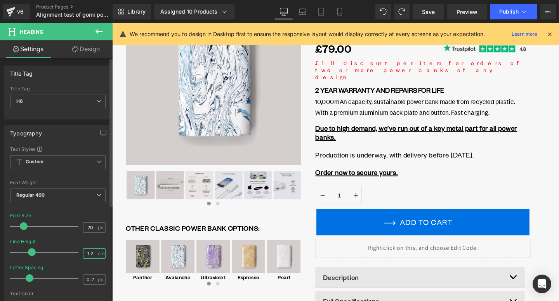
click at [92, 251] on input "1.2" at bounding box center [90, 254] width 14 height 10
type input "1"
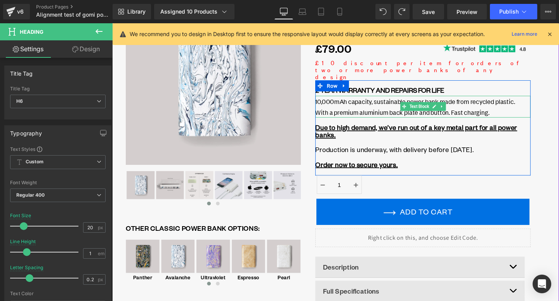
click at [344, 113] on span "With a premium aluminium back plate and button. Fast charging." at bounding box center [417, 117] width 183 height 9
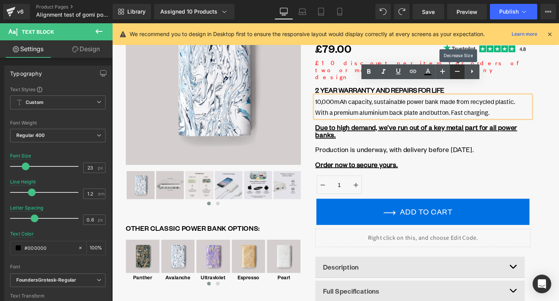
click at [461, 68] on link at bounding box center [457, 71] width 15 height 15
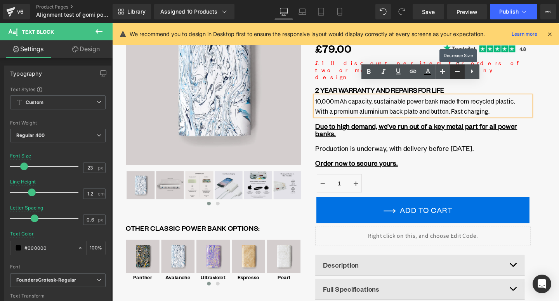
click at [459, 68] on icon at bounding box center [457, 71] width 9 height 9
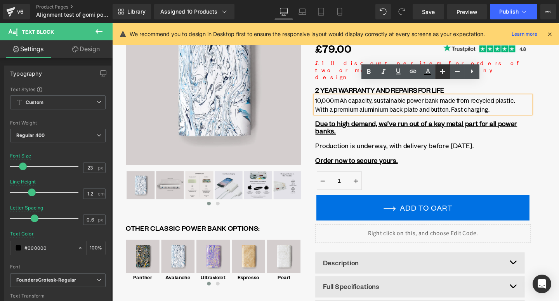
click at [446, 71] on icon at bounding box center [442, 71] width 9 height 9
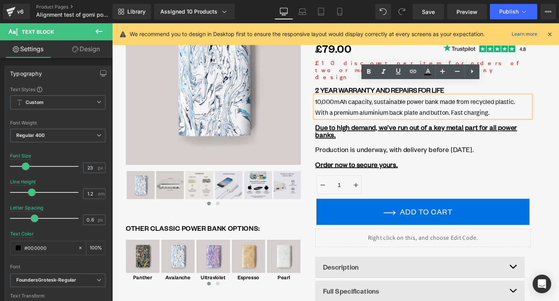
click at [432, 153] on h6 "Production is underway, with delivery before [DATE]." at bounding box center [439, 157] width 226 height 8
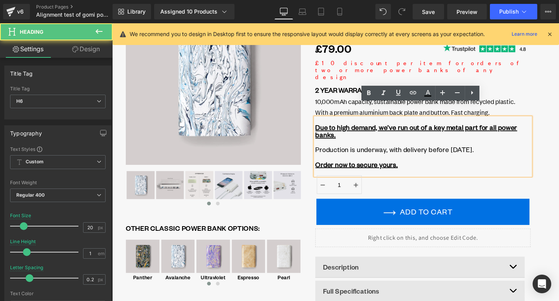
click at [446, 160] on h6 at bounding box center [439, 164] width 226 height 8
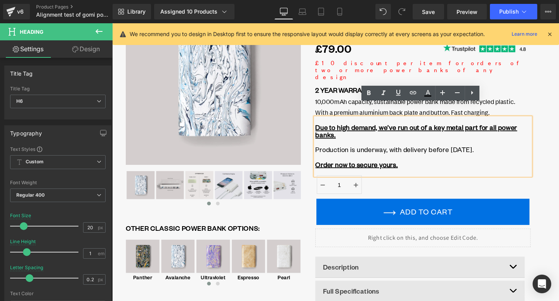
click at [463, 168] on h6 "Order now to secure yours." at bounding box center [439, 172] width 226 height 8
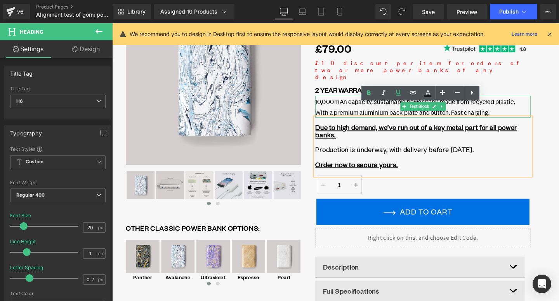
click at [364, 113] on span "With a premium aluminium back plate and button. Fast charging." at bounding box center [417, 117] width 183 height 9
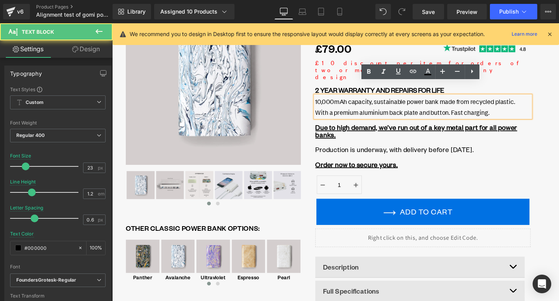
click at [378, 128] on u "Due to high demand, we’ve run out of a key metal part for all power banks." at bounding box center [432, 136] width 212 height 17
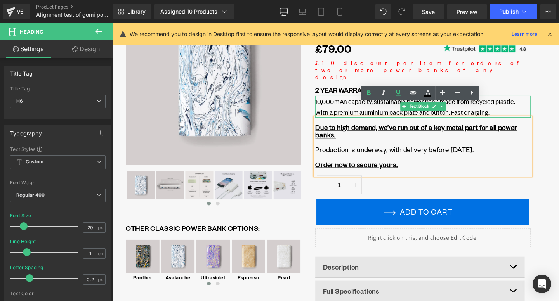
click at [352, 101] on span "10,000mAh capacity, sustainable power bank made from recycled plastic." at bounding box center [431, 105] width 210 height 9
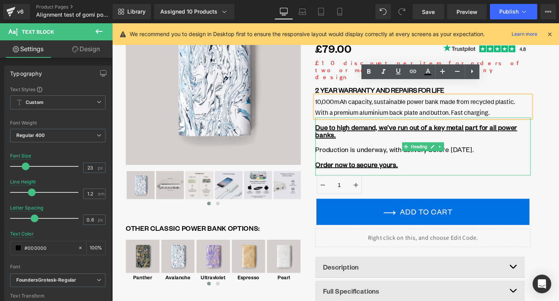
click at [378, 129] on h6 "Due to high demand, we’ve run out of a key metal part for all power banks." at bounding box center [439, 137] width 226 height 16
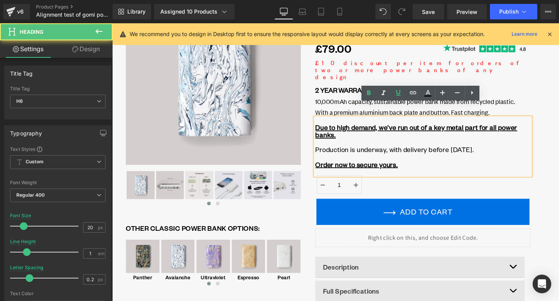
click at [357, 113] on span "With a premium aluminium back plate and button. Fast charging." at bounding box center [417, 117] width 183 height 9
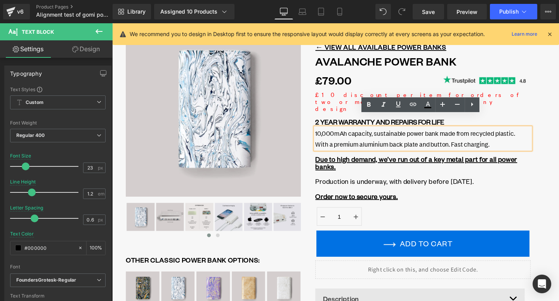
scroll to position [32, 0]
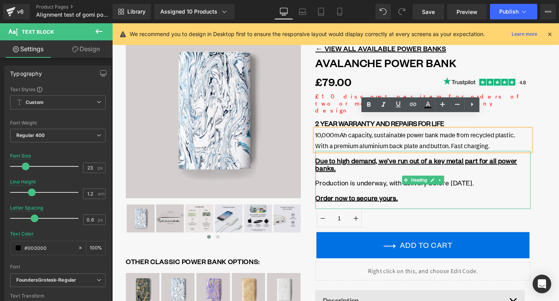
click at [410, 187] on h6 "Production is underway, with delivery before [DATE]." at bounding box center [439, 191] width 226 height 8
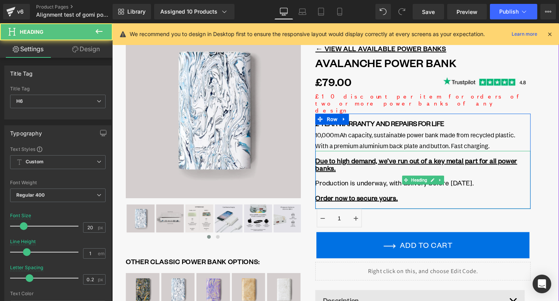
click at [361, 195] on h6 at bounding box center [439, 199] width 226 height 8
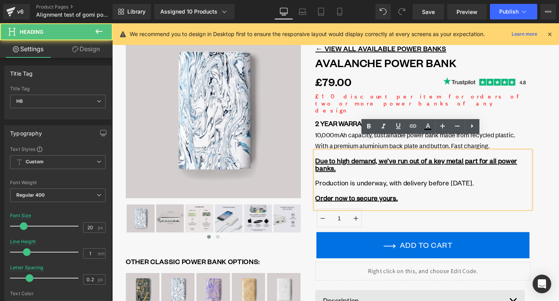
click at [364, 164] on h6 "Due to high demand, we’ve run out of a key metal part for all power banks." at bounding box center [439, 172] width 226 height 16
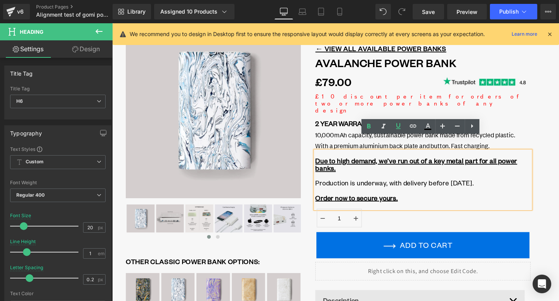
click at [359, 164] on h6 "Due to high demand, we’ve run out of a key metal part for all power banks." at bounding box center [439, 172] width 226 height 16
click at [354, 158] on div "Due to high demand, we’ve run out of a key metal part for all power banks. Prod…" at bounding box center [439, 188] width 226 height 61
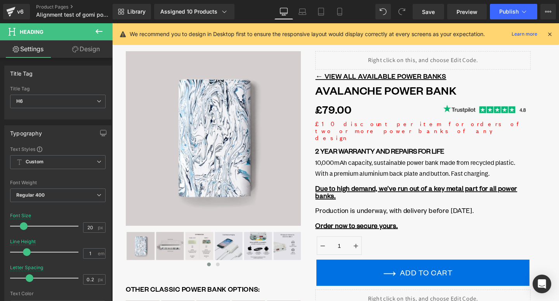
click at [335, 22] on div "Library Assigned 10 Products Product Preview Avalanche Power Bank Espresso Powe…" at bounding box center [336, 11] width 446 height 23
click at [337, 16] on link "Mobile" at bounding box center [339, 12] width 19 height 16
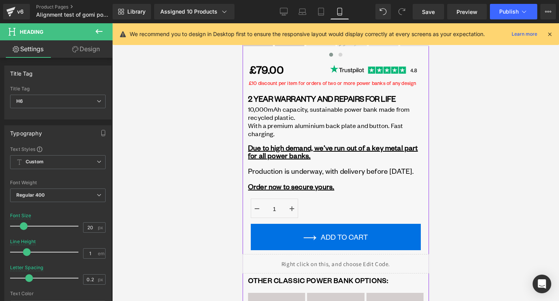
scroll to position [286, 0]
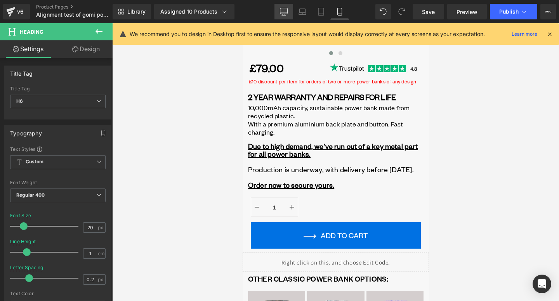
click at [287, 16] on link "Desktop" at bounding box center [283, 12] width 19 height 16
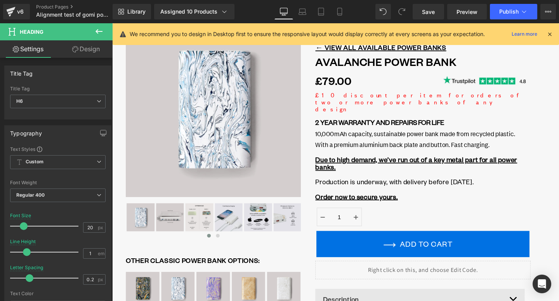
scroll to position [7, 0]
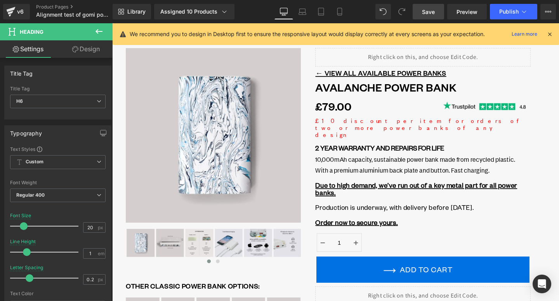
click at [427, 12] on span "Save" at bounding box center [428, 12] width 13 height 8
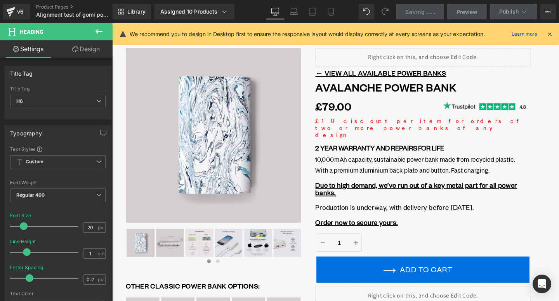
scroll to position [0, 0]
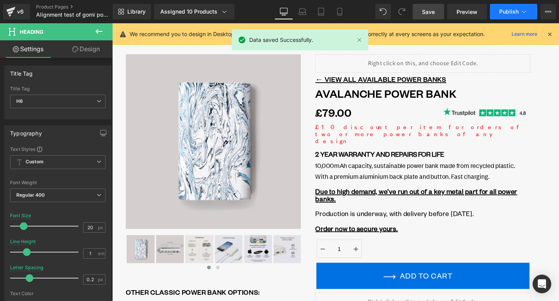
click at [526, 16] on button "Publish" at bounding box center [513, 12] width 47 height 16
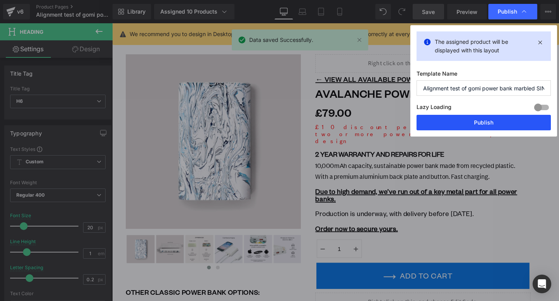
click at [500, 125] on button "Publish" at bounding box center [483, 123] width 134 height 16
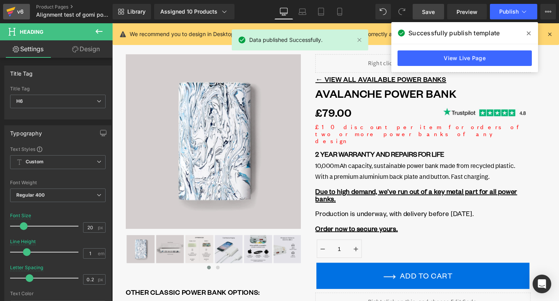
click at [24, 12] on div "v6" at bounding box center [21, 12] width 10 height 10
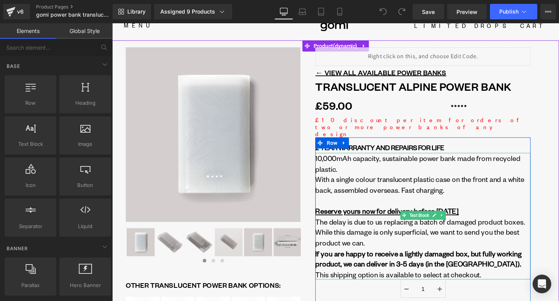
click at [374, 227] on span "The delay is due to us replacing a batch of damaged product boxes." at bounding box center [436, 232] width 220 height 10
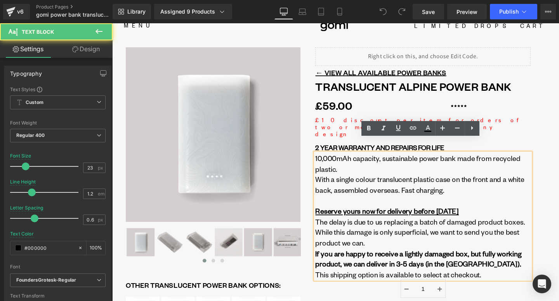
click at [395, 238] on span "While this damage is only superficial, we want to send you the best product we …" at bounding box center [433, 248] width 214 height 21
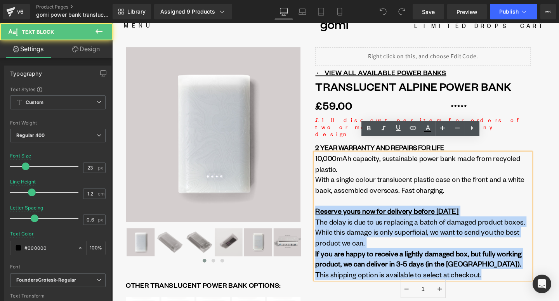
drag, startPoint x: 326, startPoint y: 205, endPoint x: 527, endPoint y: 266, distance: 211.0
click at [527, 266] on div "10,000mAh capacity, sustainable power bank made from recycled plastic. With a s…" at bounding box center [439, 226] width 226 height 133
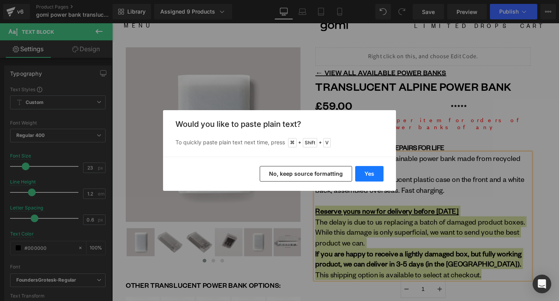
click at [363, 176] on button "Yes" at bounding box center [369, 174] width 28 height 16
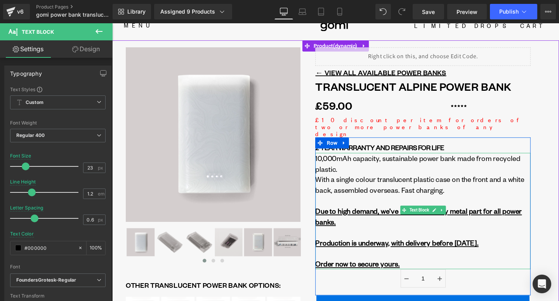
click at [399, 249] on u "Production is underway, with delivery before [DATE]." at bounding box center [412, 254] width 172 height 10
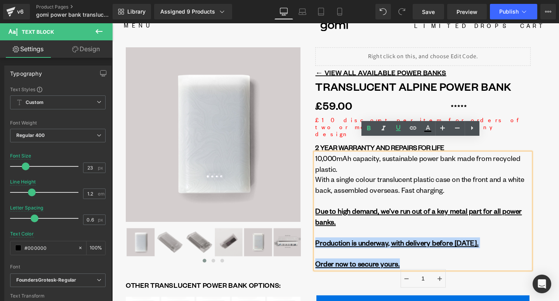
drag, startPoint x: 423, startPoint y: 261, endPoint x: 319, endPoint y: 236, distance: 107.7
click at [319, 236] on div "Liquid ← VIEW ALL AVAILABLE POWER BANKS Text Block Translucent Alpine Power Ban…" at bounding box center [438, 285] width 257 height 473
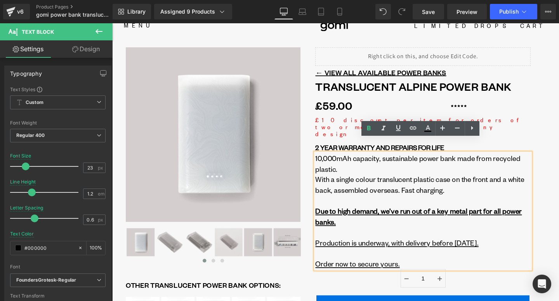
click at [407, 249] on u "Production is underway, with delivery before [DATE]." at bounding box center [412, 254] width 172 height 10
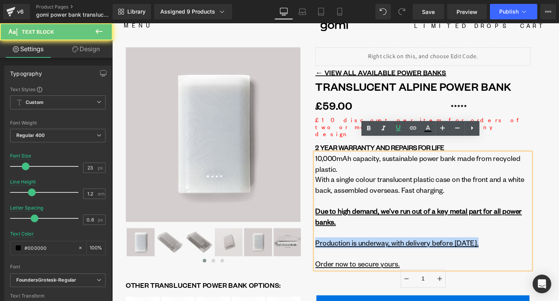
click at [407, 249] on u "Production is underway, with delivery before [DATE]." at bounding box center [412, 254] width 172 height 10
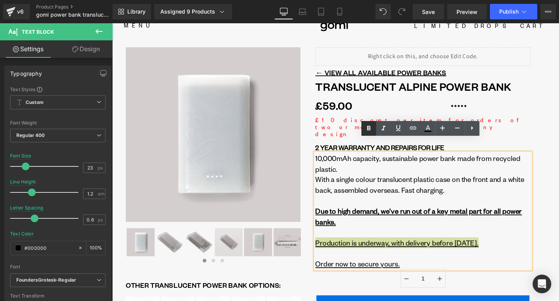
click at [371, 128] on icon at bounding box center [368, 128] width 9 height 9
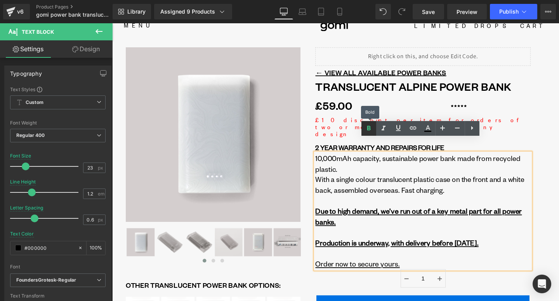
click at [371, 128] on icon at bounding box center [368, 128] width 9 height 9
click at [422, 249] on strong "Production is underway, with delivery before [DATE]." at bounding box center [412, 254] width 172 height 10
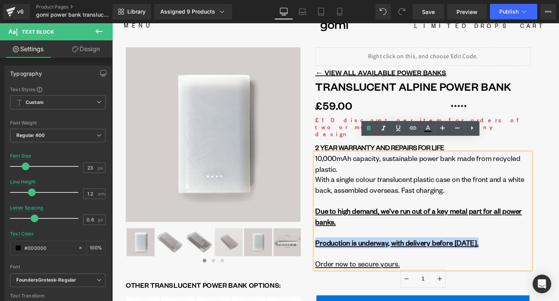
click at [422, 249] on strong "Production is underway, with delivery before [DATE]." at bounding box center [412, 254] width 172 height 10
click at [429, 249] on u "Production is underway, with delivery before [DATE]." at bounding box center [412, 254] width 172 height 10
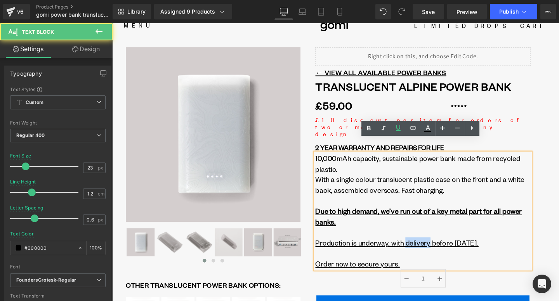
click at [429, 249] on u "Production is underway, with delivery before [DATE]." at bounding box center [412, 254] width 172 height 10
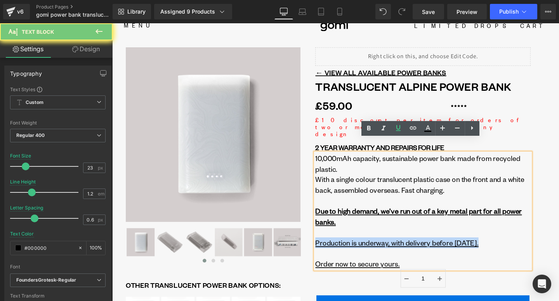
click at [429, 249] on u "Production is underway, with delivery before [DATE]." at bounding box center [412, 254] width 172 height 10
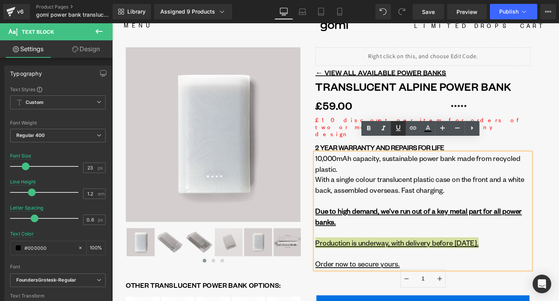
click at [399, 128] on icon at bounding box center [398, 127] width 9 height 9
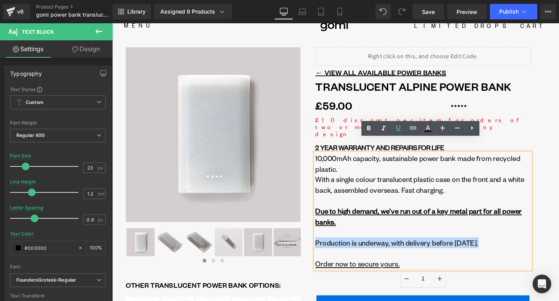
click at [441, 215] on div "With a single colour translucent plastic case on the front and a white back, as…" at bounding box center [439, 209] width 226 height 55
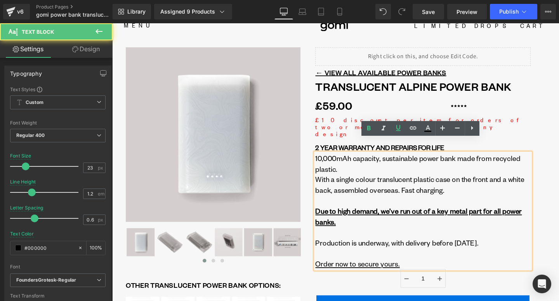
click at [456, 249] on span "Production is underway, with delivery before [DATE]." at bounding box center [412, 254] width 172 height 10
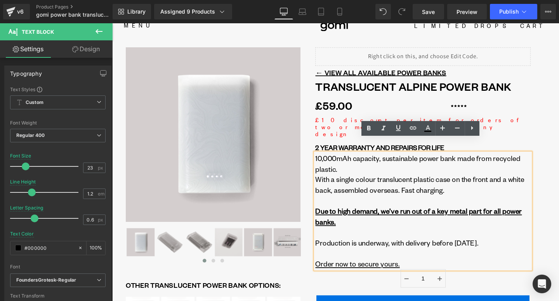
drag, startPoint x: 432, startPoint y: 259, endPoint x: 324, endPoint y: 206, distance: 119.6
click at [326, 206] on div "10,000mAh capacity, sustainable power bank made from recycled plastic. With a s…" at bounding box center [439, 221] width 226 height 122
click at [366, 184] on span "With a single colour translucent plastic case on the front and a white back, as…" at bounding box center [436, 209] width 220 height 54
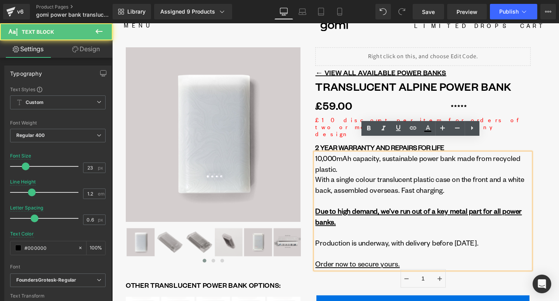
click at [368, 186] on span "With a single colour translucent plastic case on the front and a white back, as…" at bounding box center [436, 209] width 220 height 54
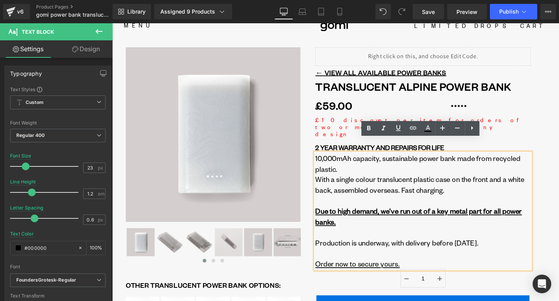
click at [352, 160] on span "10,000mAh capacity, sustainable power bank made from recycled plastic." at bounding box center [433, 170] width 215 height 21
click at [347, 144] on span "Row" at bounding box center [343, 148] width 12 height 9
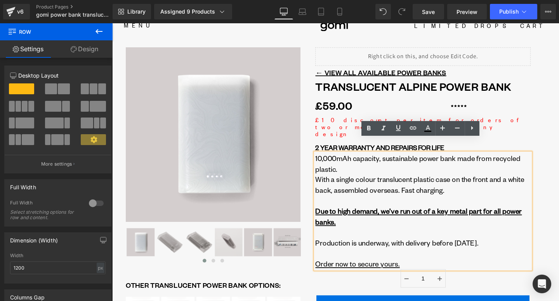
click at [363, 182] on span "With a single colour translucent plastic case on the front and a white back, as…" at bounding box center [436, 209] width 220 height 54
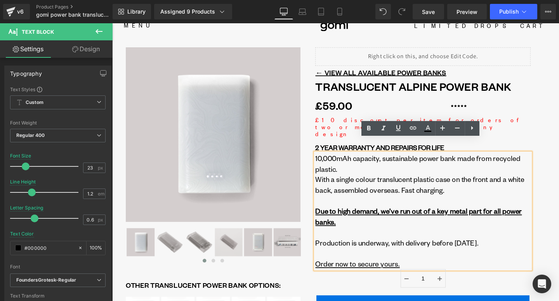
click at [414, 260] on div at bounding box center [439, 265] width 226 height 11
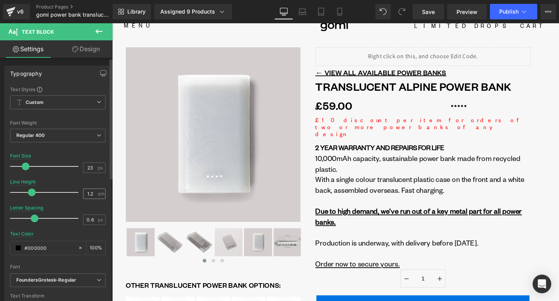
click at [88, 194] on input "1.2" at bounding box center [90, 194] width 14 height 10
type input "1.2"
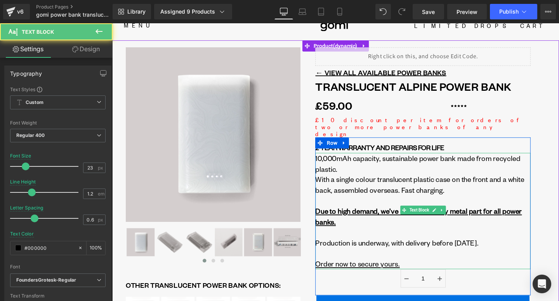
click at [340, 237] on div at bounding box center [439, 242] width 226 height 11
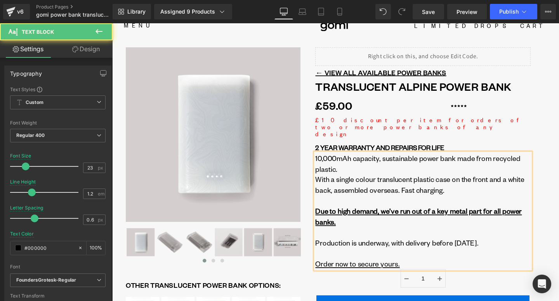
click at [344, 271] on u "Order now to secure yours." at bounding box center [370, 276] width 88 height 10
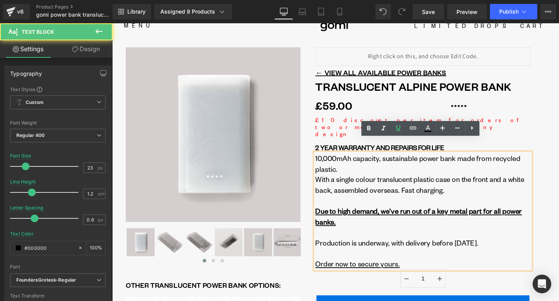
click at [328, 249] on span "Production is underway, with delivery before [DATE]." at bounding box center [412, 254] width 172 height 10
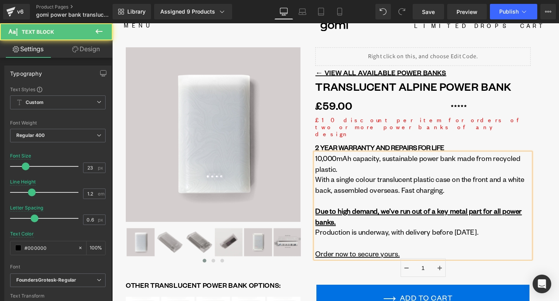
click at [327, 260] on u "Order now to secure yours." at bounding box center [370, 265] width 88 height 10
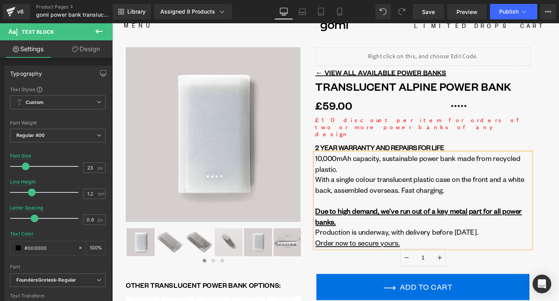
click at [430, 213] on div "With a single colour translucent plastic case on the front and a white back, as…" at bounding box center [439, 215] width 226 height 67
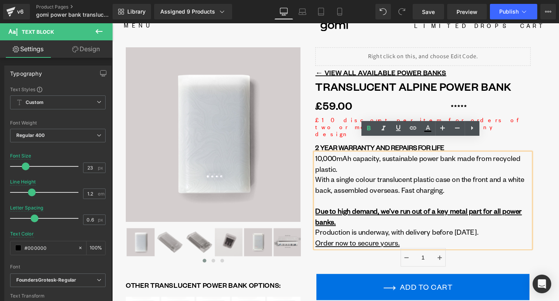
click at [558, 224] on div "Liquid ← VIEW ALL AVAILABLE POWER BANKS Text Block Translucent Alpine Power Ban…" at bounding box center [438, 274] width 257 height 451
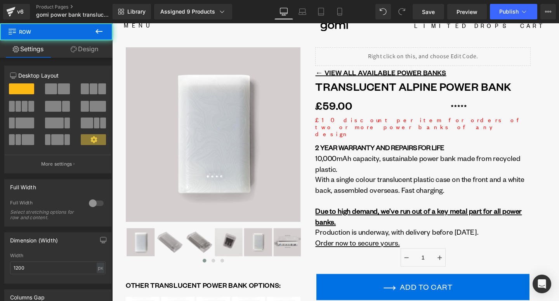
scroll to position [30, 0]
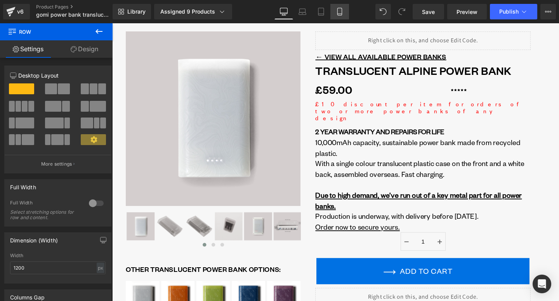
drag, startPoint x: 338, startPoint y: 12, endPoint x: 145, endPoint y: 87, distance: 206.9
click at [338, 12] on icon at bounding box center [340, 12] width 8 height 8
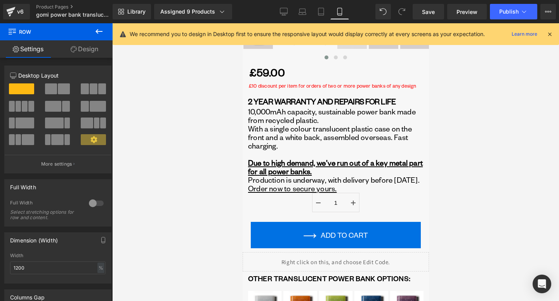
scroll to position [298, 0]
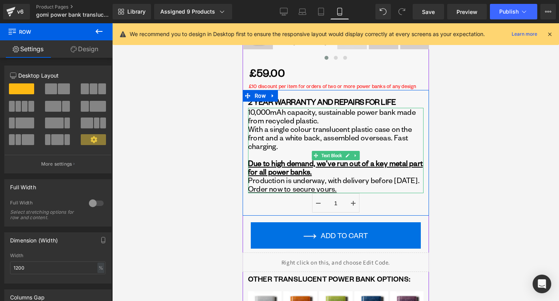
click at [415, 171] on div "With a single colour translucent plastic case on the front and a white back, as…" at bounding box center [335, 155] width 175 height 60
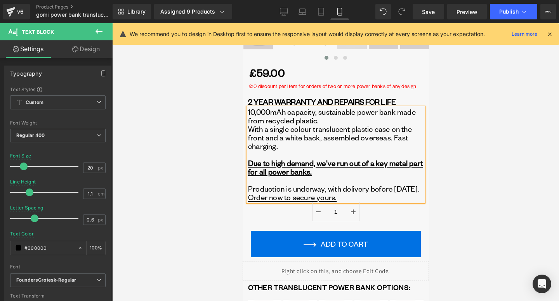
click at [393, 193] on div "With a single colour translucent plastic case on the front and a white back, as…" at bounding box center [335, 159] width 175 height 68
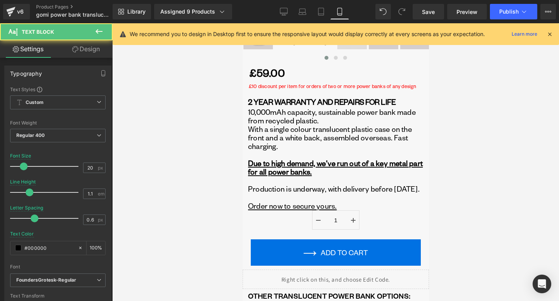
click at [472, 193] on div at bounding box center [335, 162] width 447 height 278
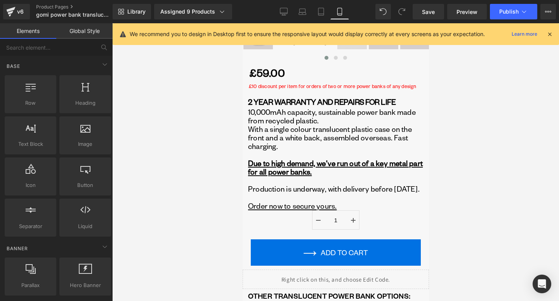
click at [282, 19] on div "Library Assigned 9 Products Product Preview Translucent Alpine Power Bank Trans…" at bounding box center [336, 11] width 446 height 23
click at [282, 16] on link "Desktop" at bounding box center [283, 12] width 19 height 16
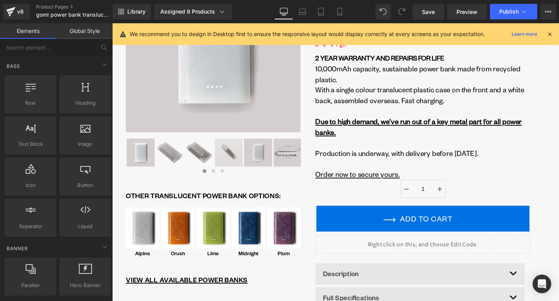
scroll to position [73, 0]
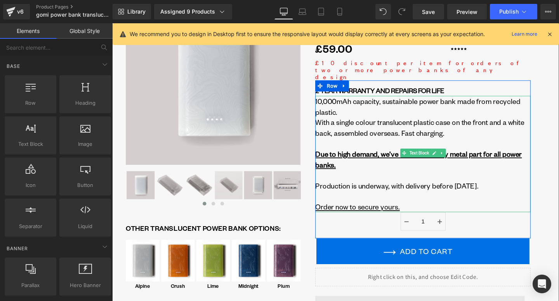
click at [378, 212] on u "Order now to secure yours." at bounding box center [370, 217] width 88 height 10
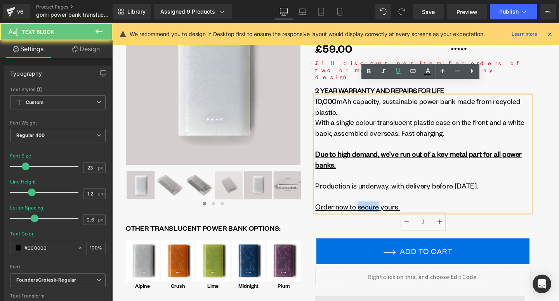
click at [378, 212] on u "Order now to secure yours." at bounding box center [370, 217] width 88 height 10
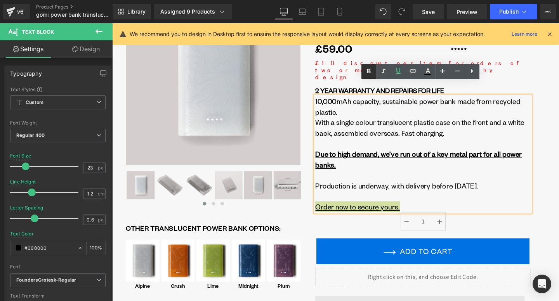
click at [367, 70] on icon at bounding box center [368, 71] width 3 height 5
click at [464, 170] on div "With a single colour translucent plastic case on the front and a white back, as…" at bounding box center [439, 166] width 226 height 89
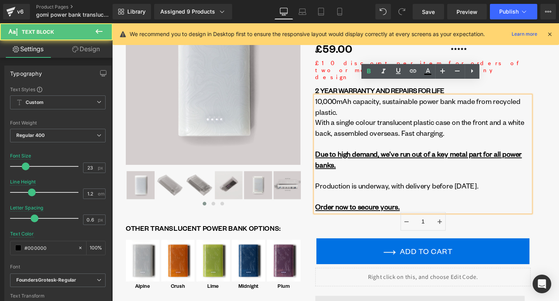
click at [484, 170] on div "With a single colour translucent plastic case on the front and a white back, as…" at bounding box center [439, 166] width 226 height 89
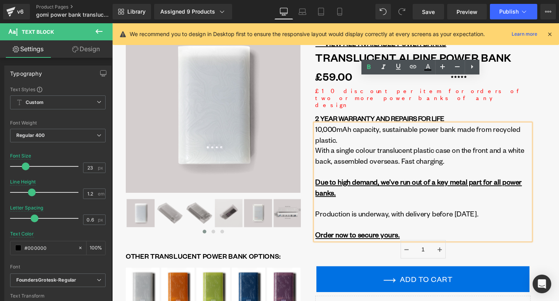
scroll to position [0, 0]
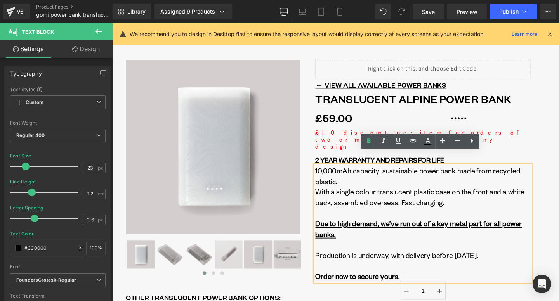
click at [551, 162] on div "2 YEAR WARRANTY AND REPAIRS FOR LIFE Heading" at bounding box center [439, 166] width 226 height 9
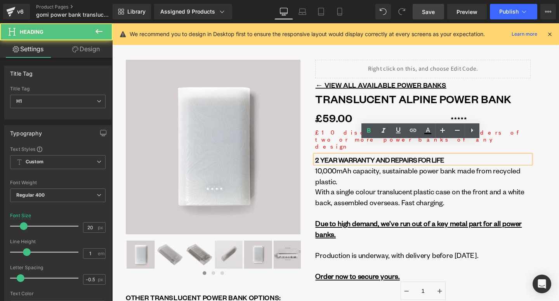
click at [421, 12] on link "Save" at bounding box center [428, 12] width 31 height 16
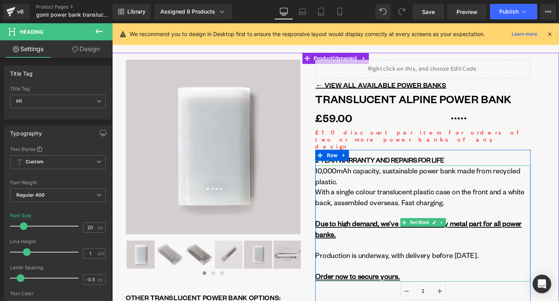
click at [375, 229] on b "Due to high demand, we’ve run out of a key metal part for all power banks." at bounding box center [434, 239] width 217 height 21
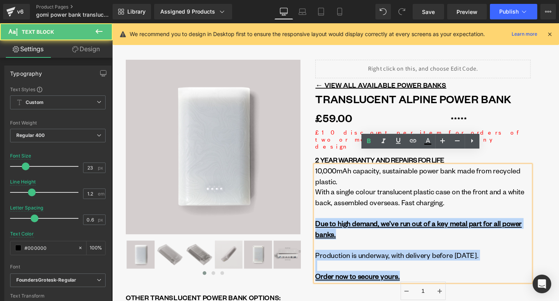
drag, startPoint x: 328, startPoint y: 220, endPoint x: 438, endPoint y: 270, distance: 121.2
click at [438, 270] on div "10,000mAh capacity, sustainable power bank made from recycled plastic. With a s…" at bounding box center [439, 234] width 226 height 122
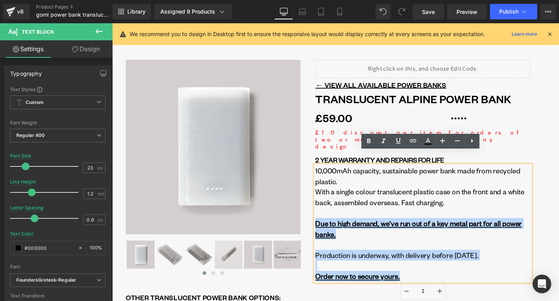
copy div "Due to high demand, we’ve run out of a key metal part for all power banks. Prod…"
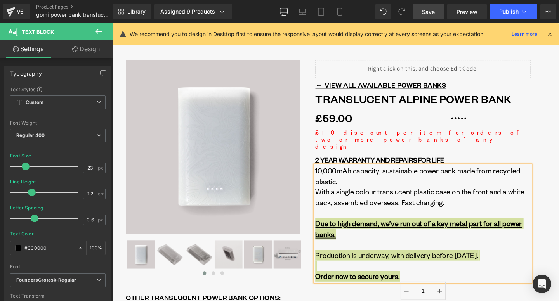
click at [437, 14] on link "Save" at bounding box center [428, 12] width 31 height 16
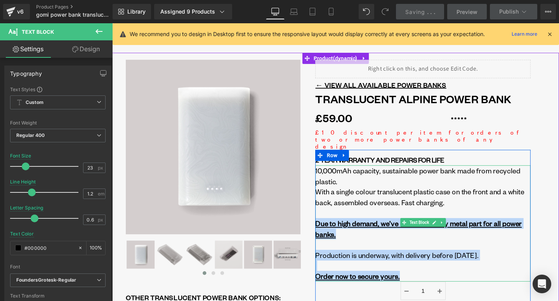
click at [555, 227] on div "Liquid ← VIEW ALL AVAILABLE POWER BANKS Text Block Translucent Alpine Power Ban…" at bounding box center [438, 298] width 257 height 473
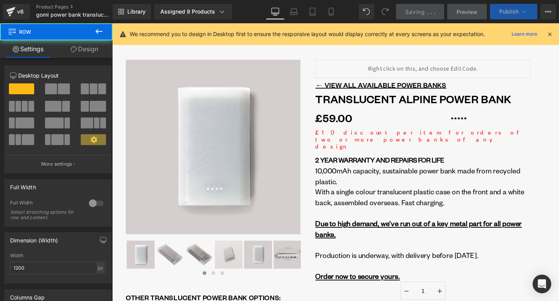
click at [517, 14] on span "Publish" at bounding box center [508, 12] width 19 height 6
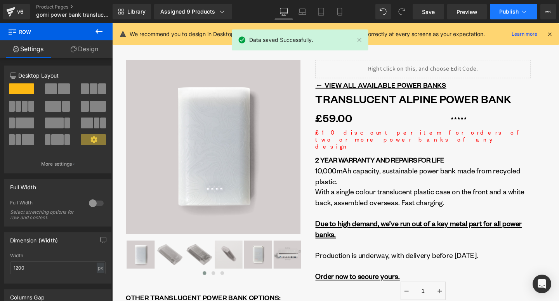
click at [517, 12] on span "Publish" at bounding box center [508, 12] width 19 height 6
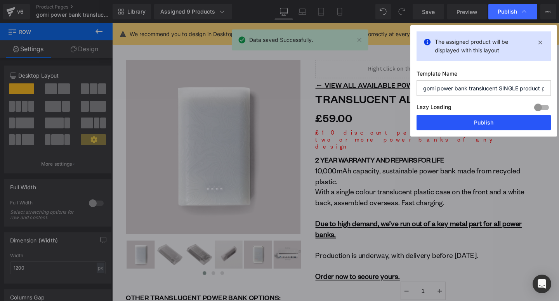
click at [497, 124] on button "Publish" at bounding box center [483, 123] width 134 height 16
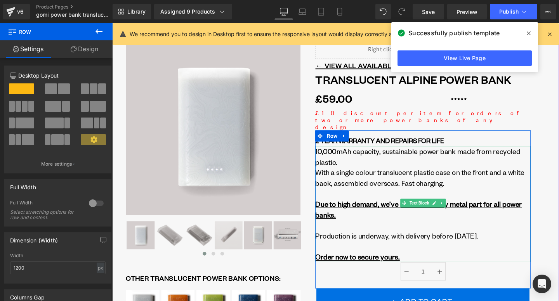
scroll to position [32, 0]
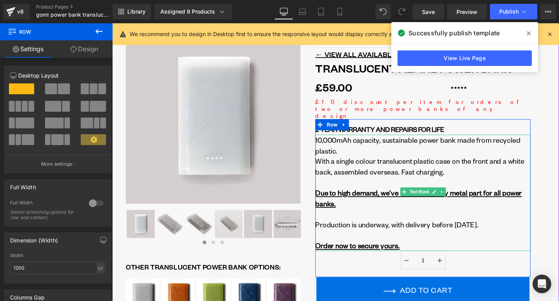
click at [428, 251] on div "Order now to secure yours." at bounding box center [439, 256] width 226 height 11
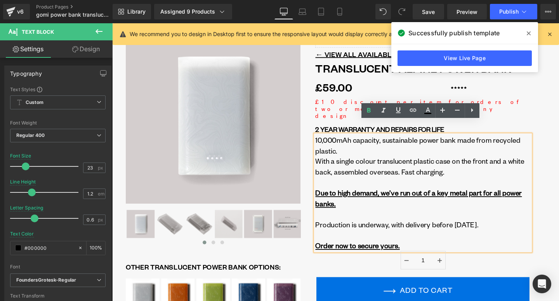
click at [558, 228] on div "‹" at bounding box center [347, 267] width 466 height 487
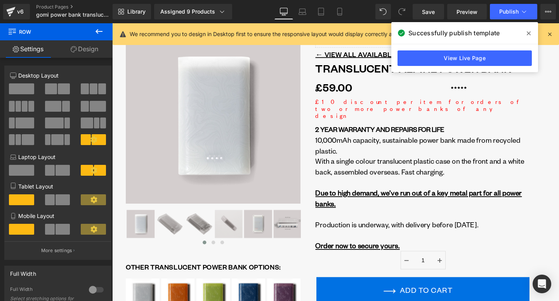
click at [532, 33] on span at bounding box center [528, 33] width 12 height 12
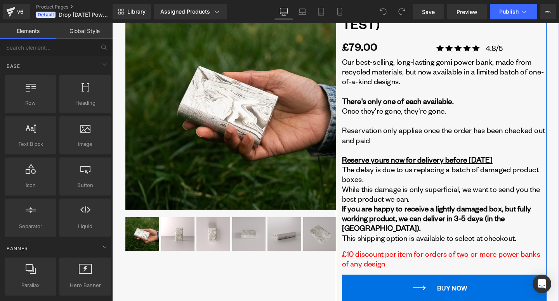
scroll to position [83, 0]
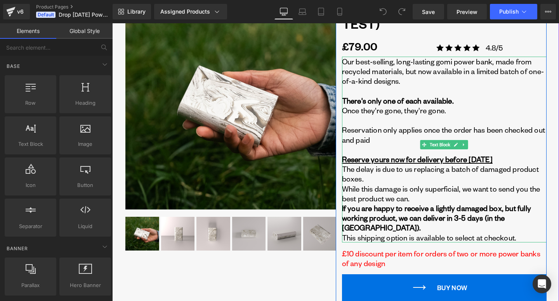
click at [389, 173] on p "Reservation only applies once the order has been checked out and paid Reserve y…" at bounding box center [444, 183] width 205 height 117
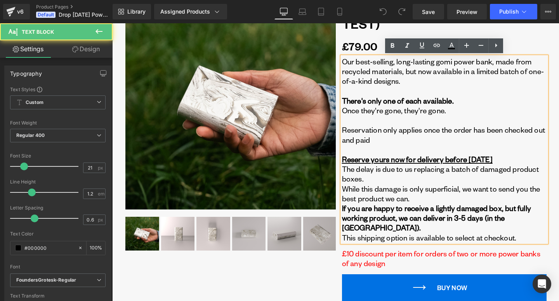
click at [421, 200] on p "Reservation only applies once the order has been checked out and paid Reserve y…" at bounding box center [444, 183] width 205 height 117
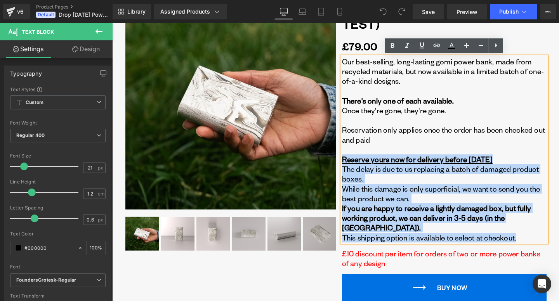
drag, startPoint x: 522, startPoint y: 229, endPoint x: 336, endPoint y: 161, distance: 198.4
click at [336, 161] on div "← VIEW OTHER LIMITED DROP DESIGNS Text Block LIMITED DROP: Heading (test) gomi …" at bounding box center [441, 291] width 211 height 638
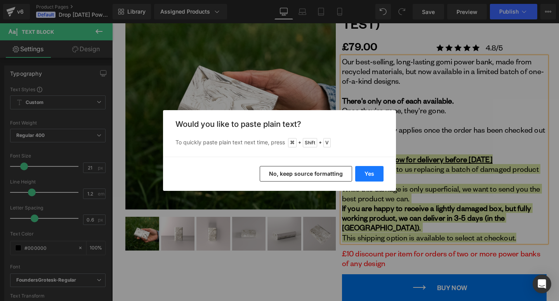
click at [380, 175] on button "Yes" at bounding box center [369, 174] width 28 height 16
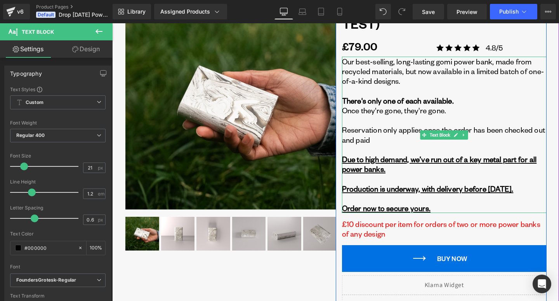
click at [437, 179] on p at bounding box center [444, 179] width 205 height 10
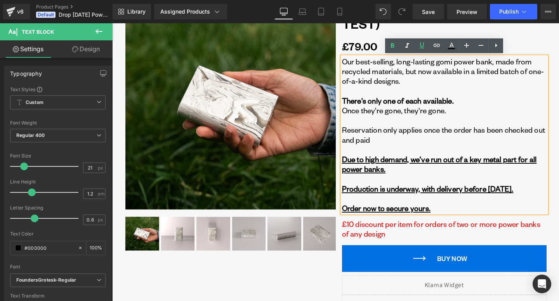
click at [393, 136] on p "Reservation only applies once the order has been checked out and paid Due to hi…" at bounding box center [444, 149] width 205 height 49
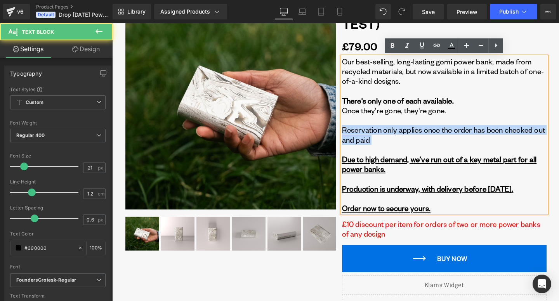
click at [393, 136] on p "Reservation only applies once the order has been checked out and paid Due to hi…" at bounding box center [444, 149] width 205 height 49
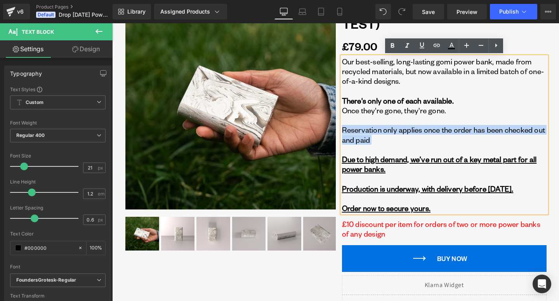
click at [411, 145] on p "Reservation only applies once the order has been checked out and paid Due to hi…" at bounding box center [444, 149] width 205 height 49
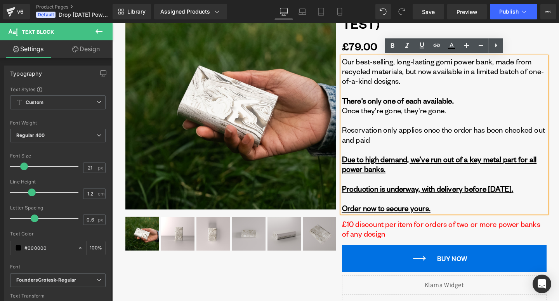
click at [413, 153] on p "Reservation only applies once the order has been checked out and paid Due to hi…" at bounding box center [444, 149] width 205 height 49
click at [433, 185] on u "Production is underway, with delivery before [DATE]." at bounding box center [428, 189] width 172 height 10
click at [450, 194] on p at bounding box center [444, 199] width 205 height 10
click at [437, 191] on u "Production is underway, with delivery before [DATE]." at bounding box center [428, 189] width 172 height 10
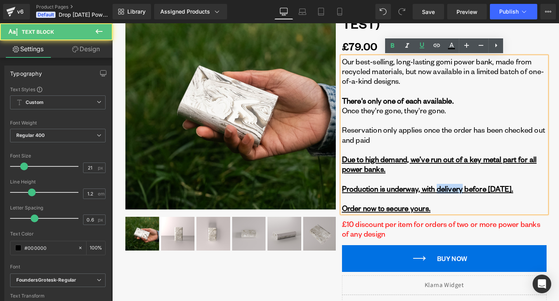
click at [437, 191] on u "Production is underway, with delivery before [DATE]." at bounding box center [428, 189] width 172 height 10
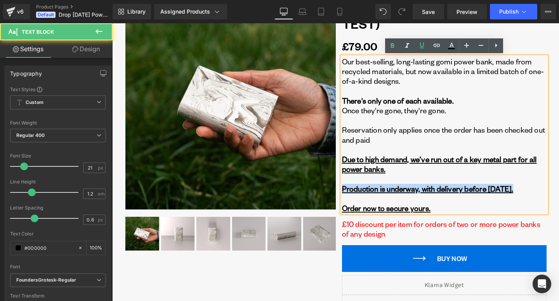
click at [437, 191] on u "Production is underway, with delivery before [DATE]." at bounding box center [428, 189] width 172 height 10
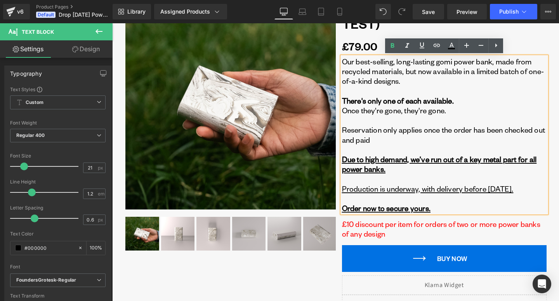
click at [437, 191] on u "Production is underway, with delivery before [DATE]." at bounding box center [428, 189] width 172 height 10
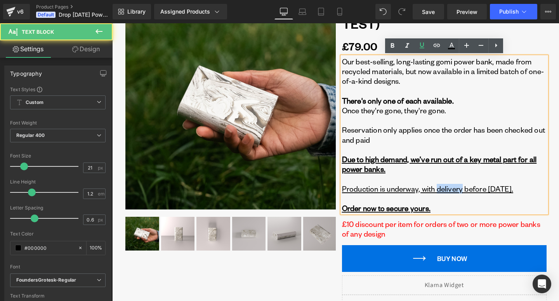
click at [437, 191] on u "Production is underway, with delivery before [DATE]." at bounding box center [428, 189] width 172 height 10
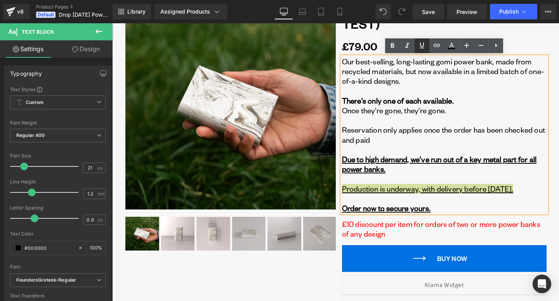
click at [420, 49] on icon at bounding box center [421, 45] width 9 height 9
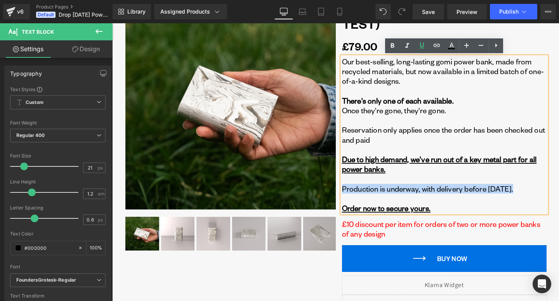
click at [458, 137] on p "Reservation only applies once the order has been checked out and paid Due to hi…" at bounding box center [444, 149] width 205 height 49
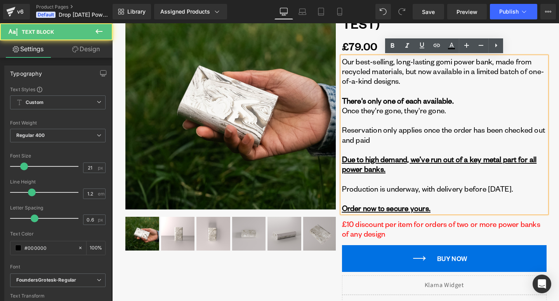
click at [463, 156] on u "Due to high demand, we’ve run out of a key metal part for all power banks." at bounding box center [439, 163] width 195 height 19
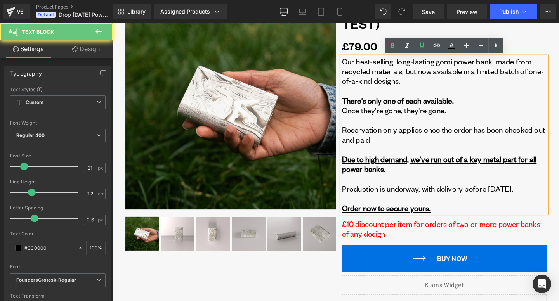
click at [472, 177] on p at bounding box center [444, 179] width 205 height 10
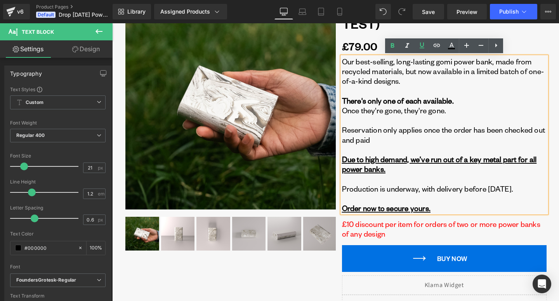
click at [475, 181] on p at bounding box center [444, 179] width 205 height 10
click at [496, 196] on p at bounding box center [444, 199] width 205 height 10
click at [508, 198] on p at bounding box center [444, 199] width 205 height 10
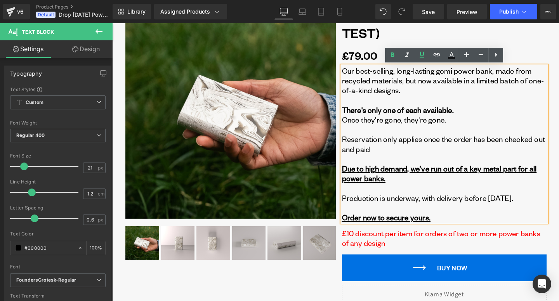
scroll to position [70, 0]
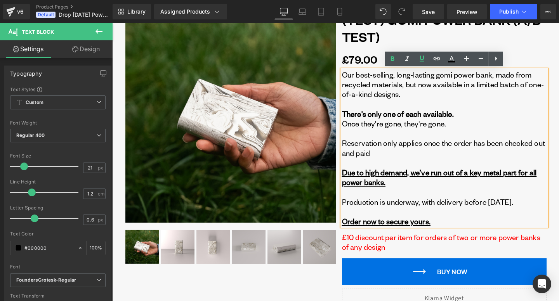
click at [520, 46] on h3 "(test) gomi Power Bank (A/B Test)" at bounding box center [444, 30] width 205 height 38
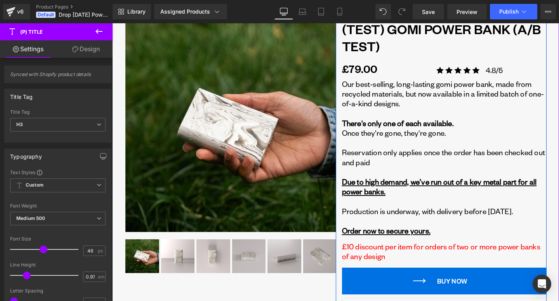
scroll to position [66, 0]
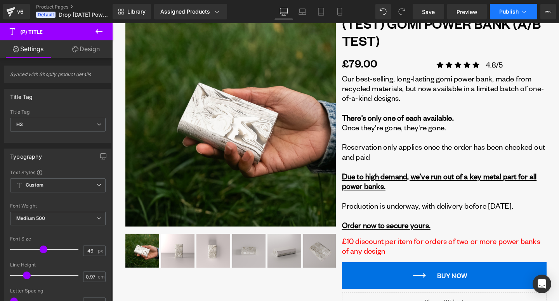
click at [529, 4] on button "Publish" at bounding box center [513, 12] width 47 height 16
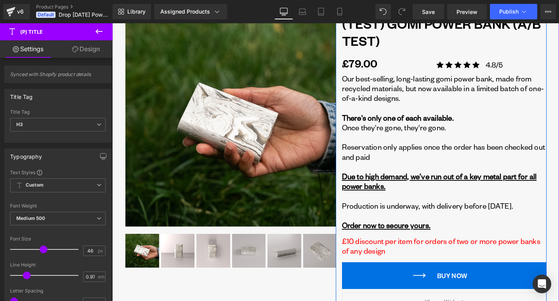
click at [412, 45] on link "(test) gomi Power Bank (A/B Test)" at bounding box center [444, 32] width 205 height 35
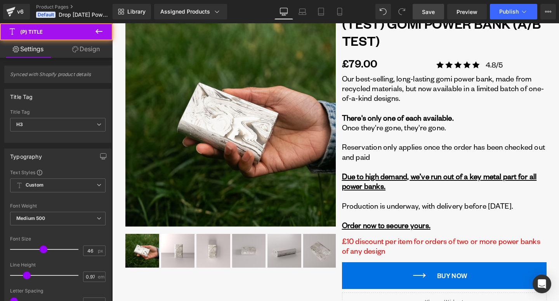
click at [428, 11] on span "Save" at bounding box center [428, 12] width 13 height 8
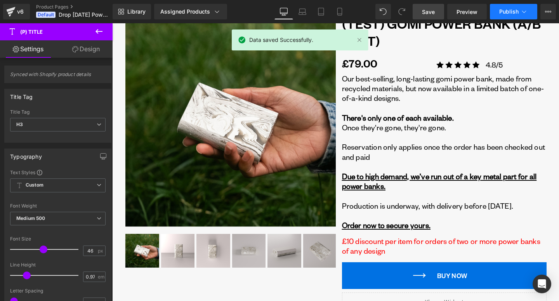
click at [520, 14] on icon at bounding box center [524, 12] width 8 height 8
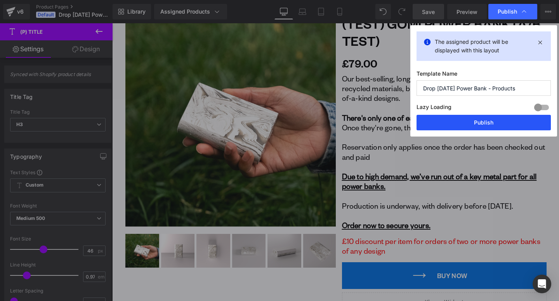
click at [492, 118] on button "Publish" at bounding box center [483, 123] width 134 height 16
